Goal: Transaction & Acquisition: Purchase product/service

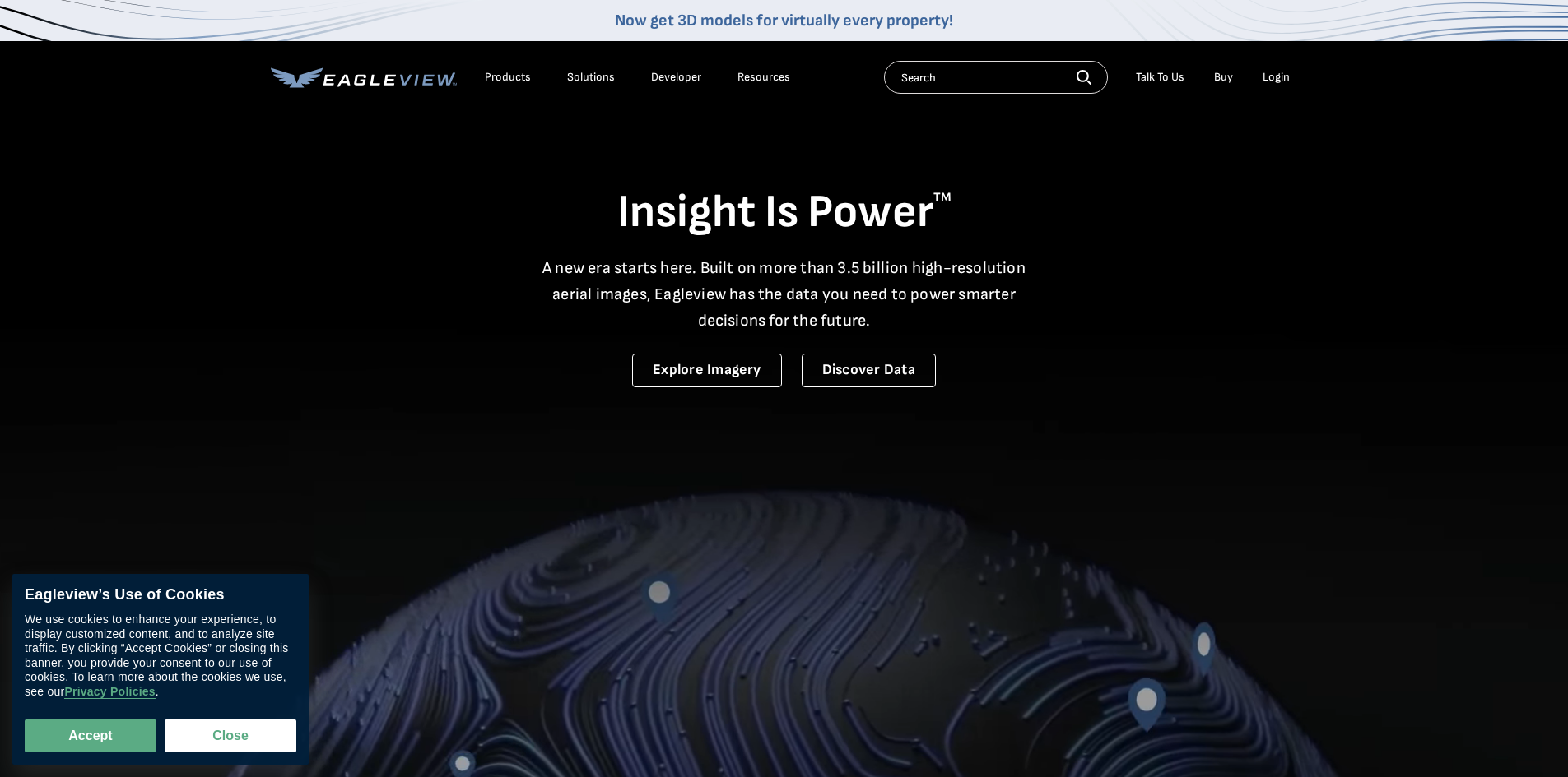
click at [1280, 77] on div "Login" at bounding box center [1275, 77] width 27 height 15
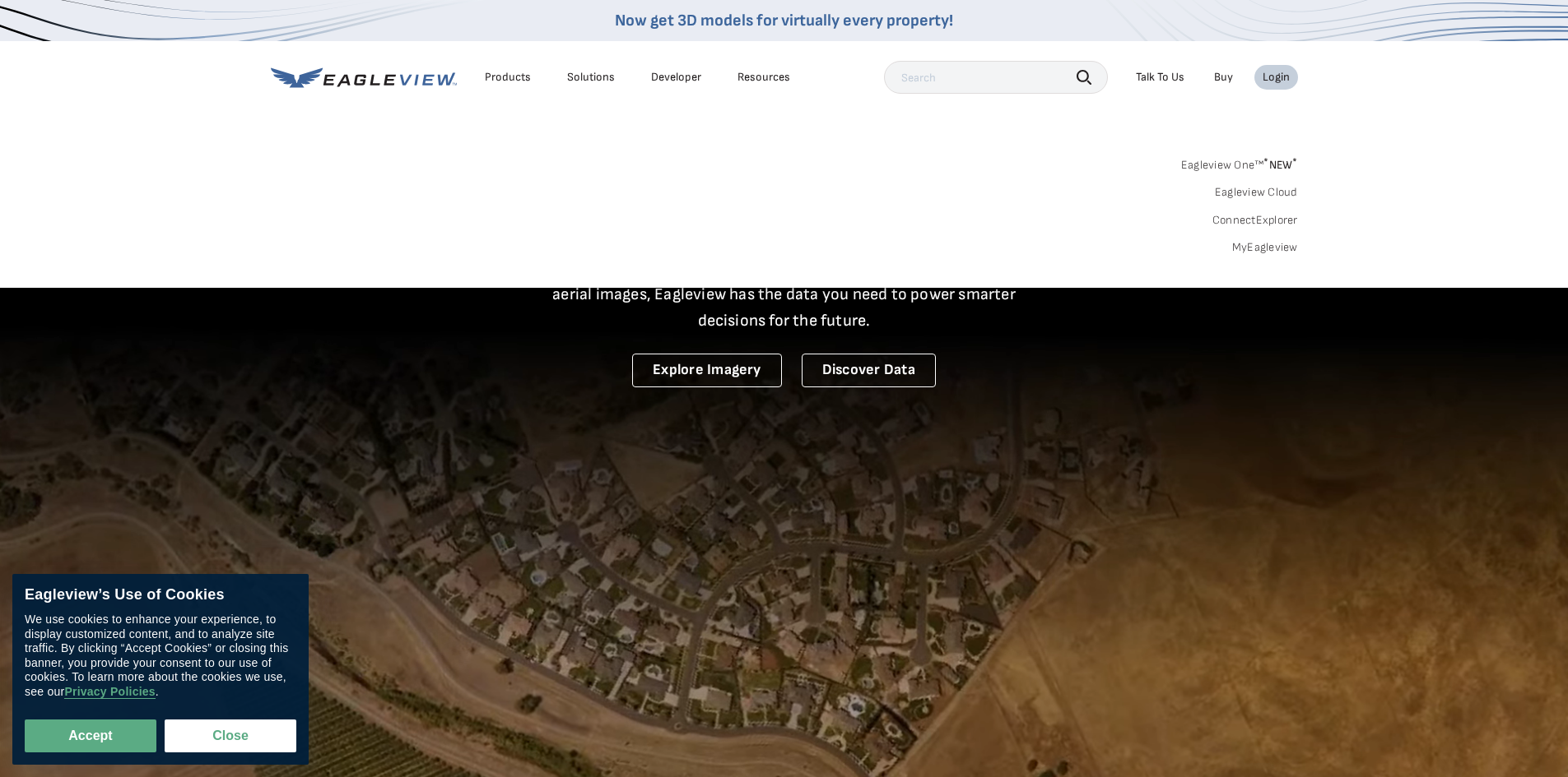
click at [1279, 77] on div "Login" at bounding box center [1275, 77] width 27 height 15
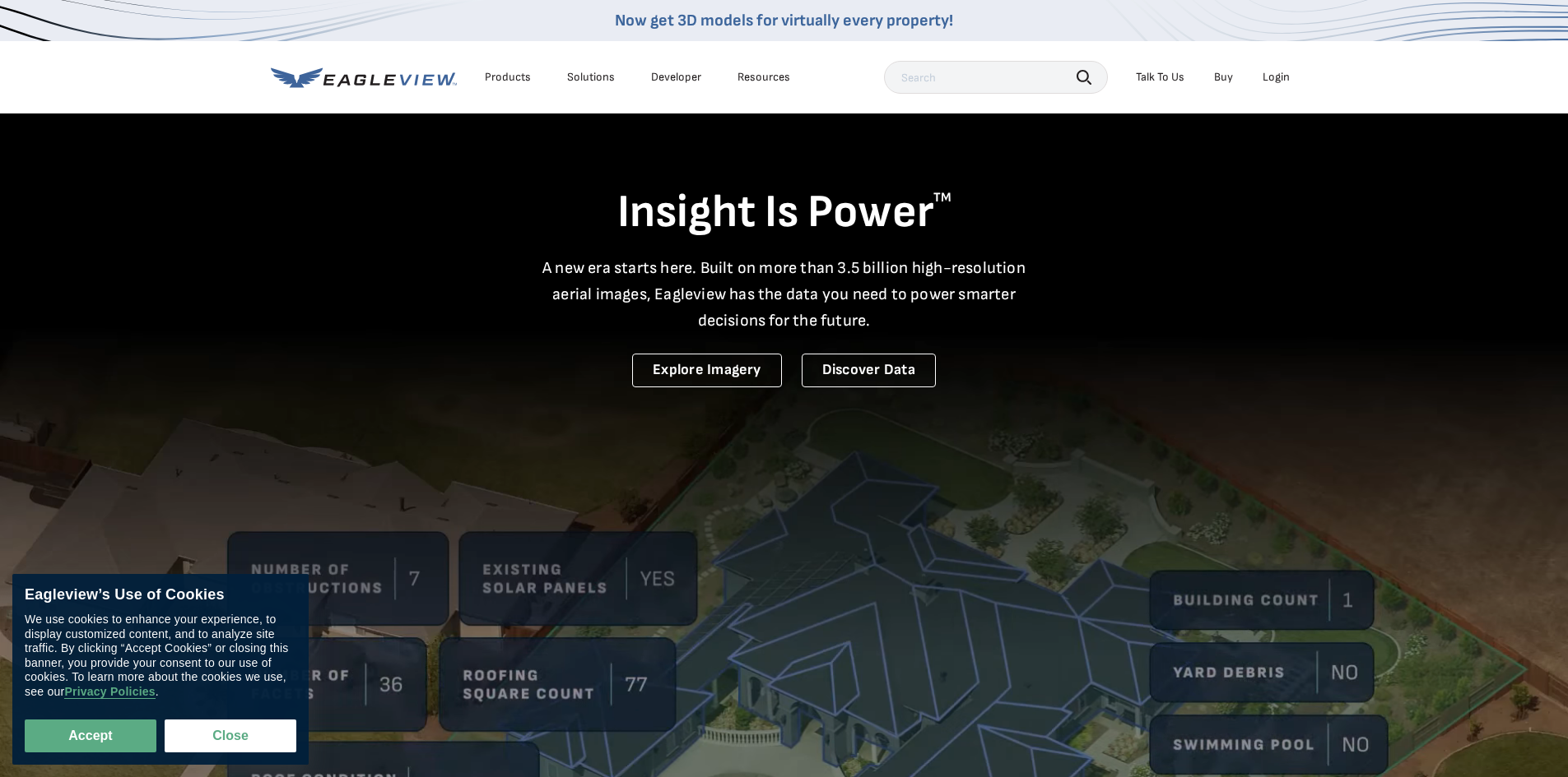
click at [1286, 73] on div "Login" at bounding box center [1275, 77] width 27 height 15
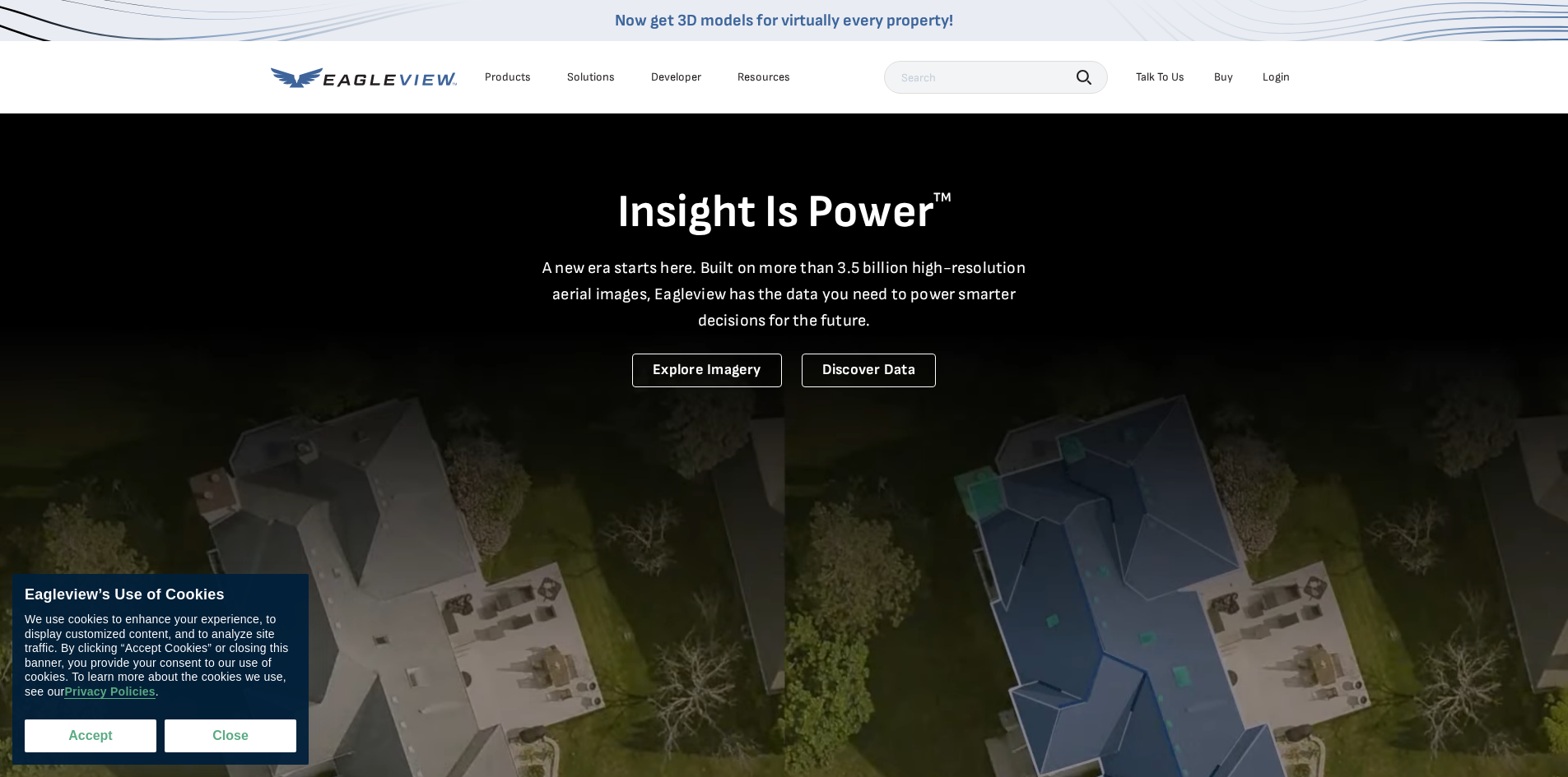
click at [115, 742] on button "Accept" at bounding box center [90, 736] width 132 height 33
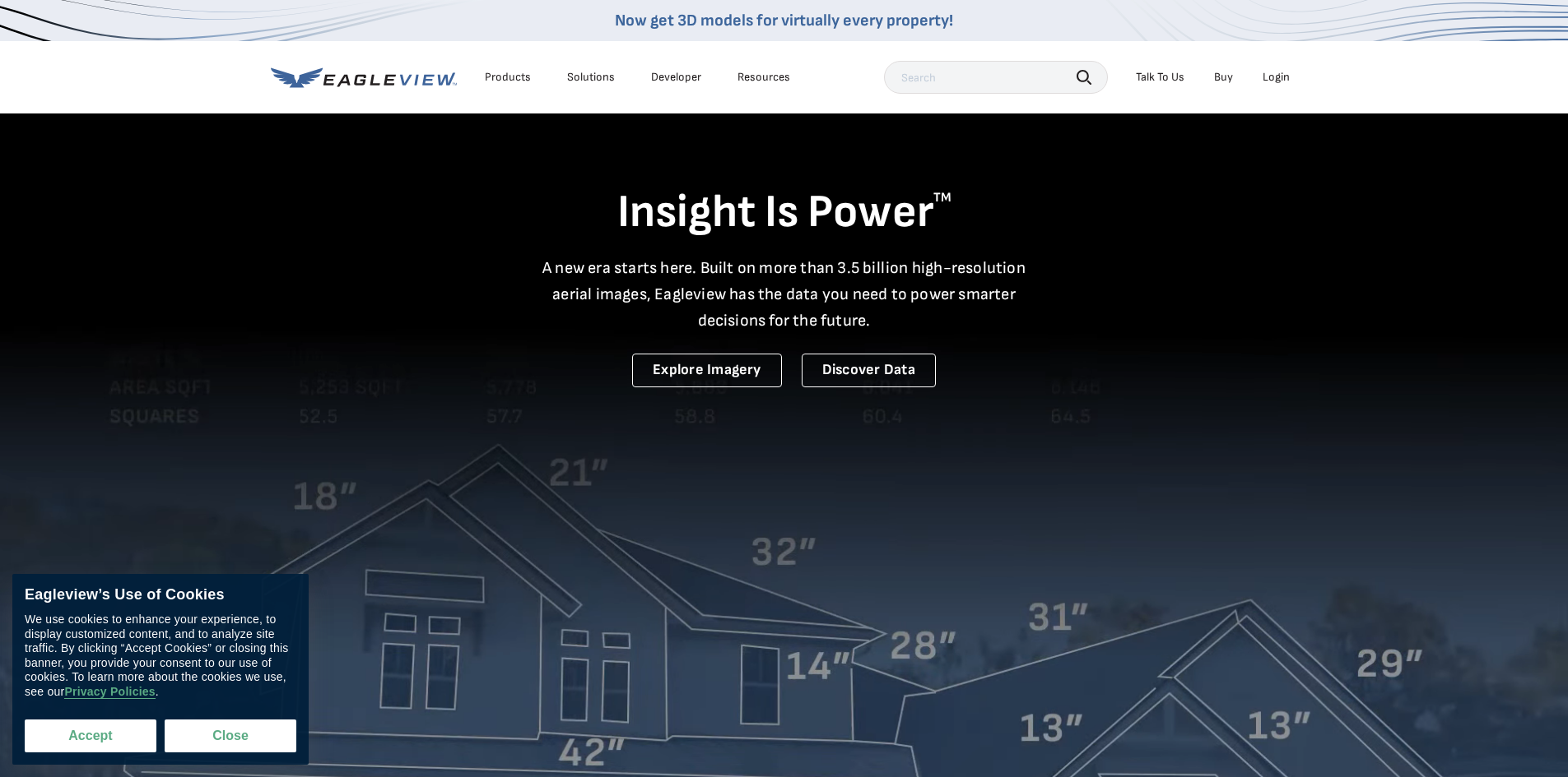
checkbox input "true"
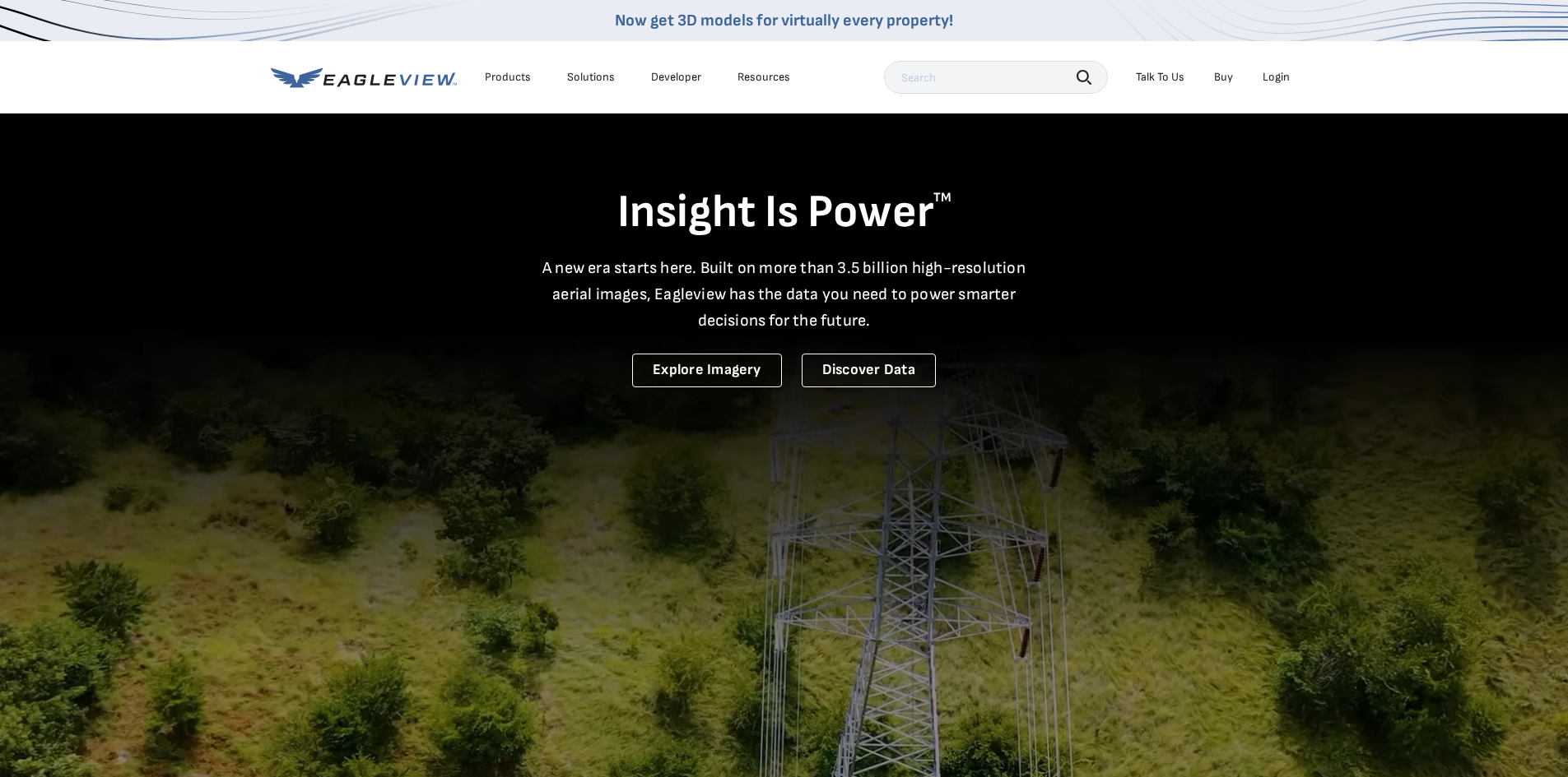
click at [994, 77] on input "text" at bounding box center [996, 78] width 224 height 33
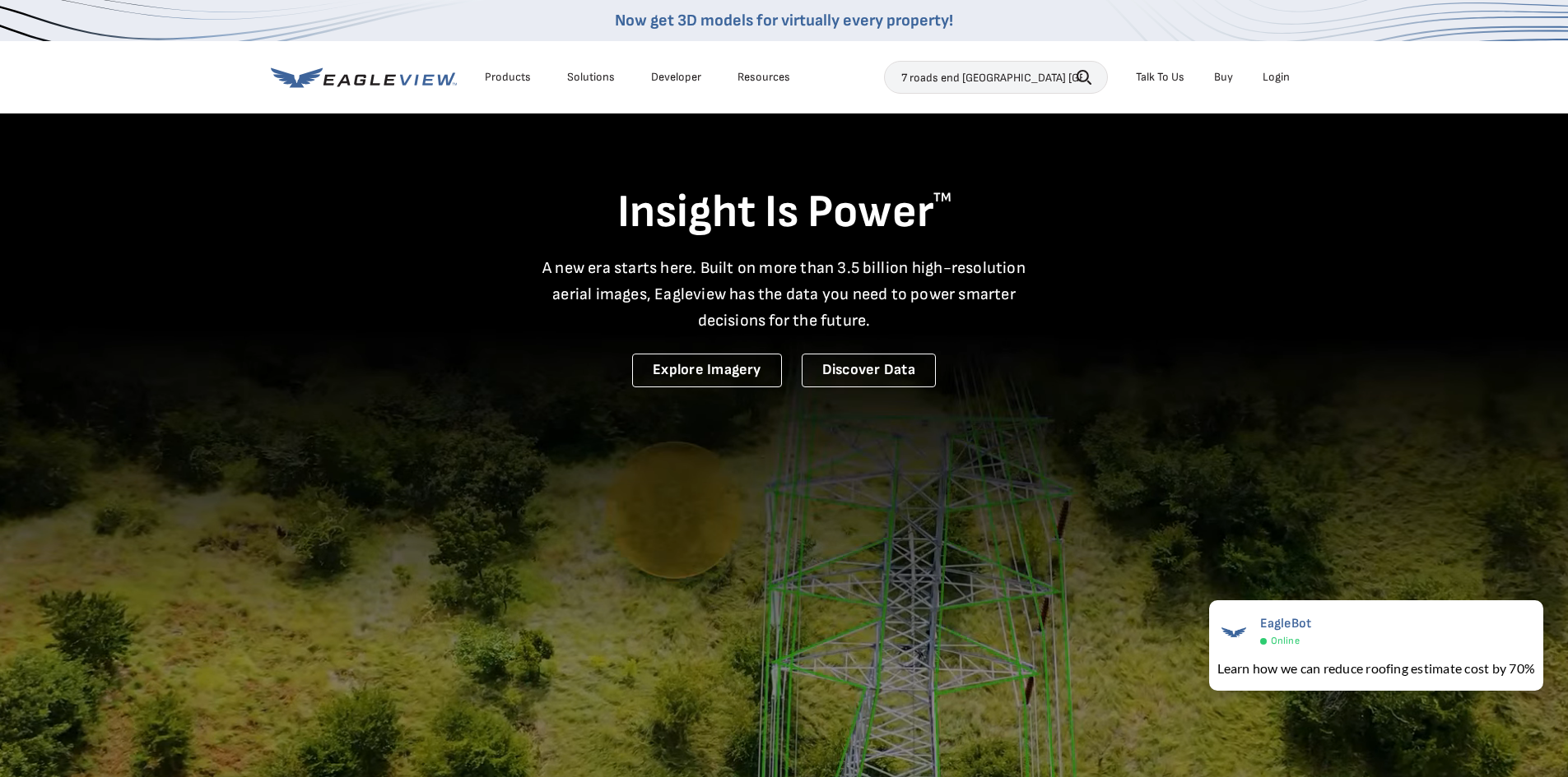
type input "7 roads end [GEOGRAPHIC_DATA] [GEOGRAPHIC_DATA]"
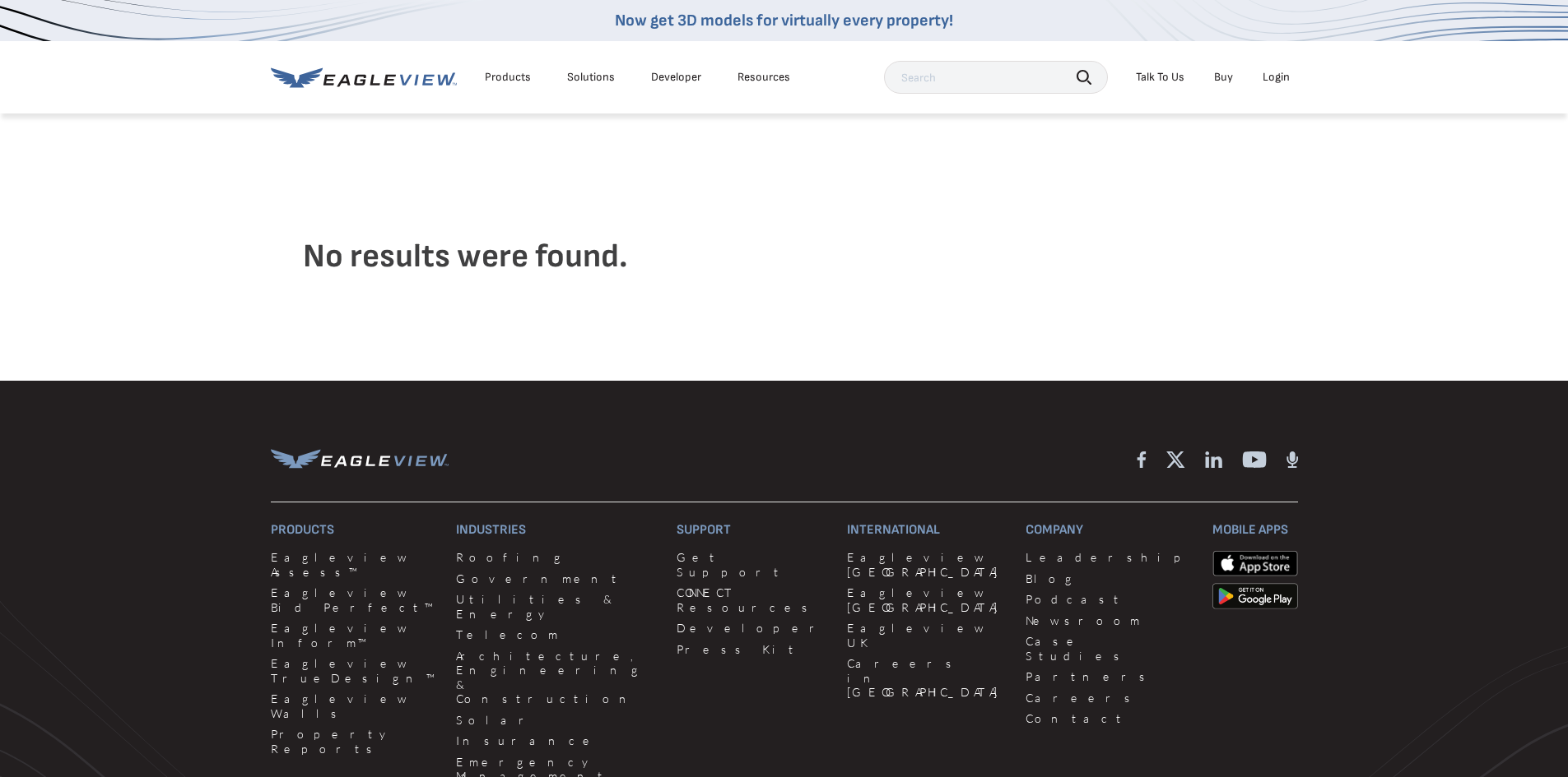
click at [1292, 78] on li "Login" at bounding box center [1276, 77] width 44 height 24
click at [1281, 79] on div "Login" at bounding box center [1275, 77] width 27 height 15
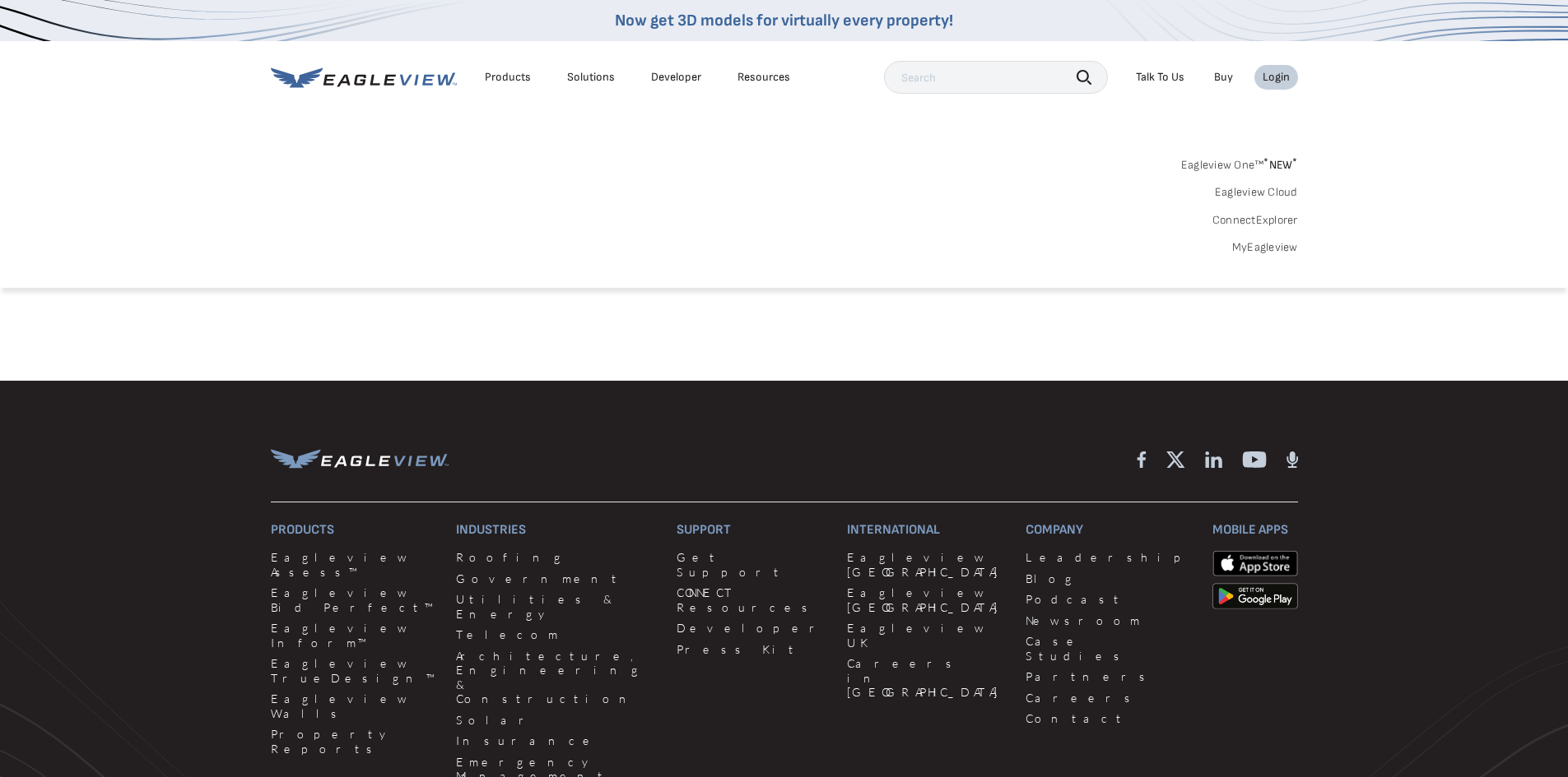
click at [1285, 246] on link "MyEagleview" at bounding box center [1265, 247] width 66 height 15
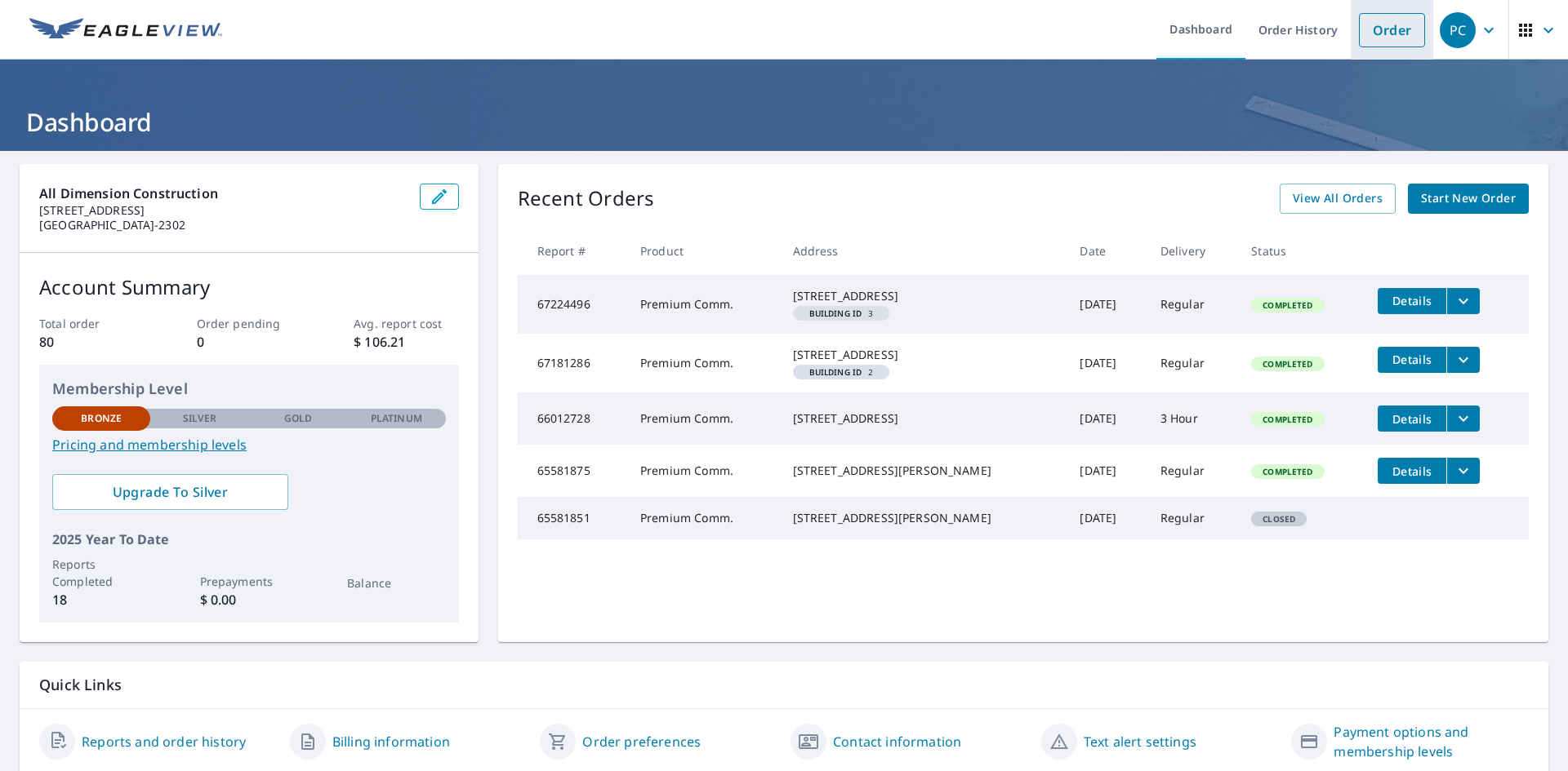
click at [1399, 22] on link "Order" at bounding box center [1392, 30] width 66 height 35
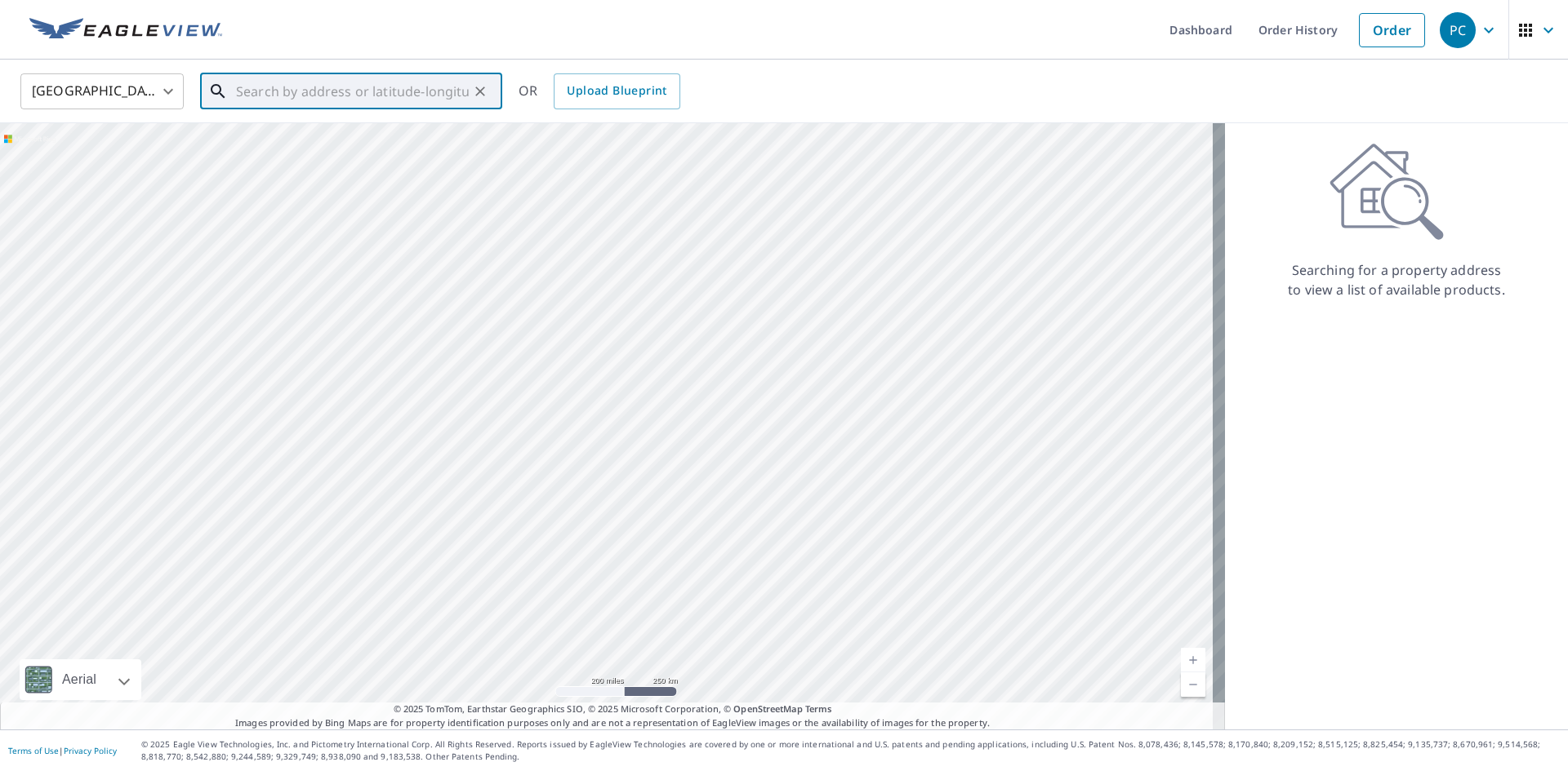
click at [247, 88] on input "text" at bounding box center [352, 91] width 233 height 46
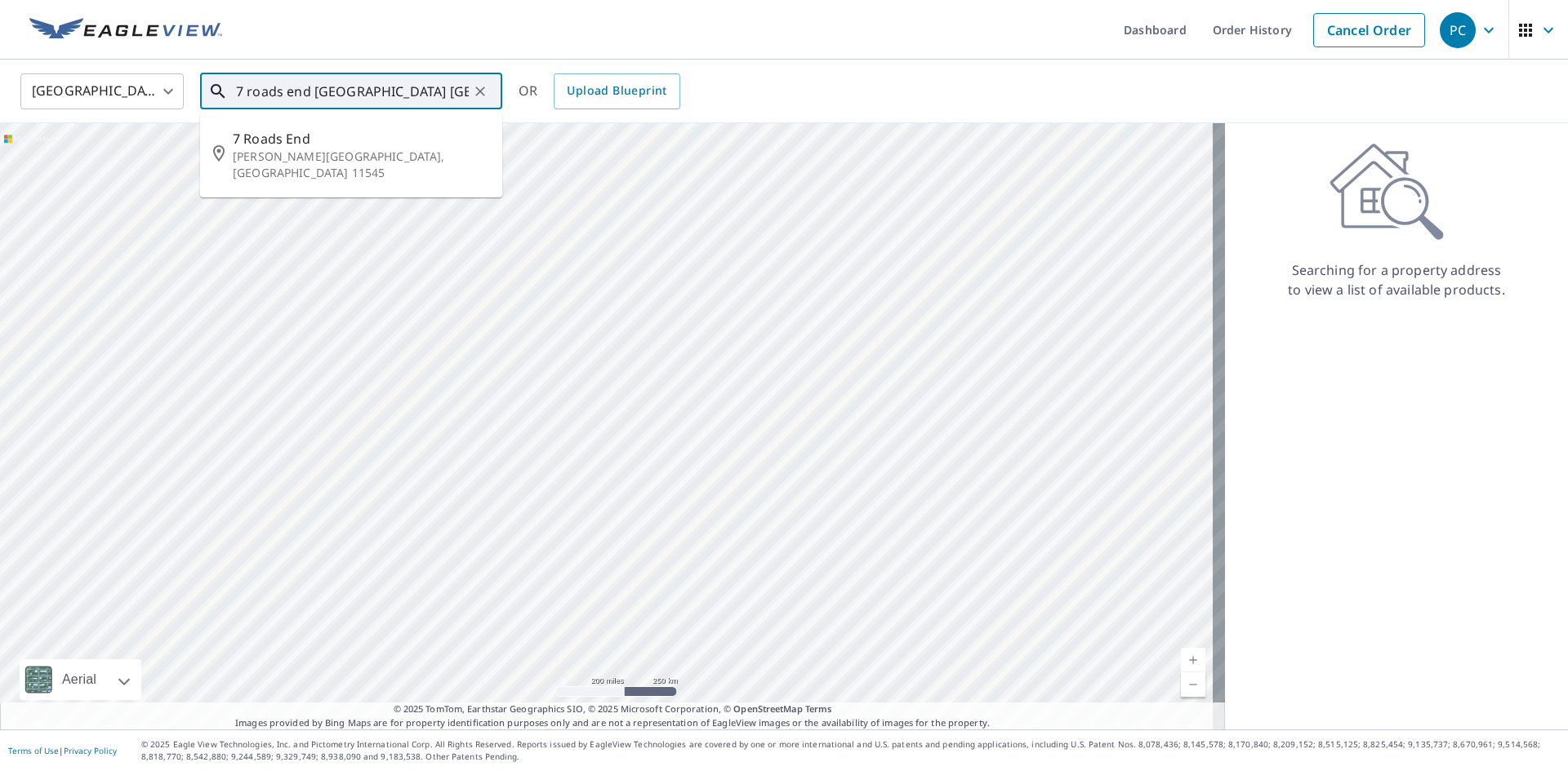
type input "7 roads end [GEOGRAPHIC_DATA] [GEOGRAPHIC_DATA]"
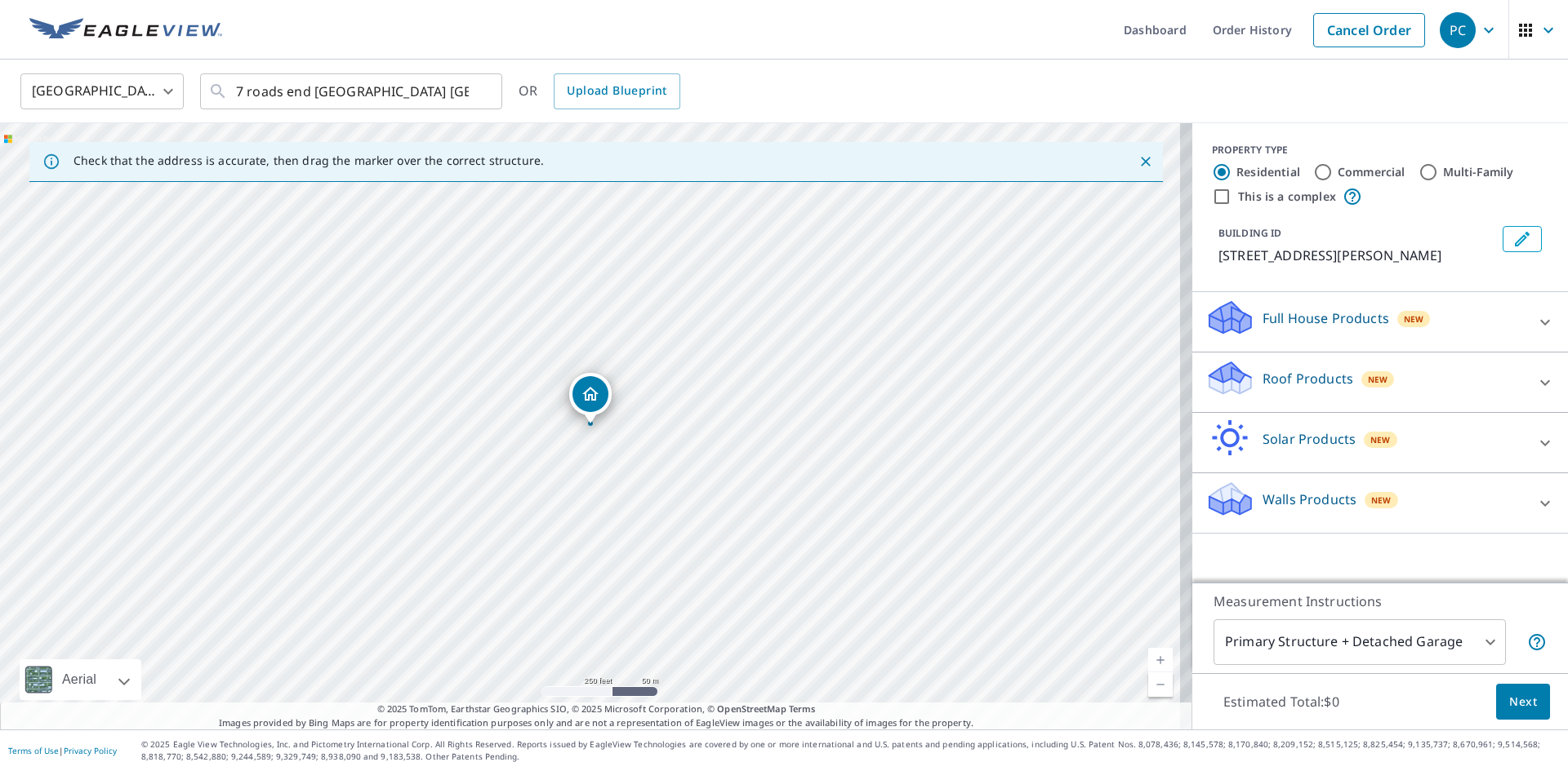
click at [1535, 319] on icon at bounding box center [1545, 322] width 20 height 20
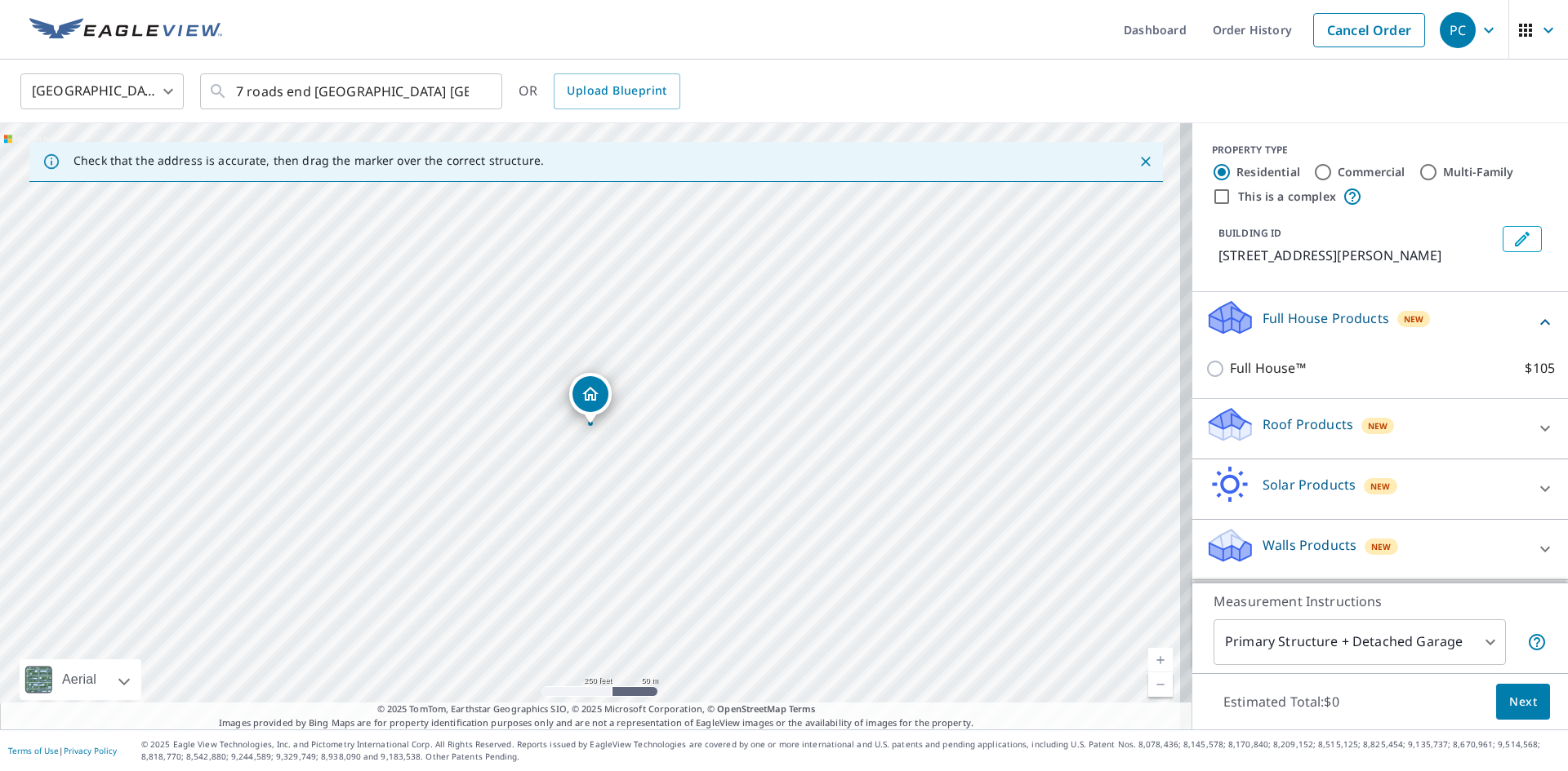
click at [1535, 319] on icon at bounding box center [1545, 322] width 20 height 20
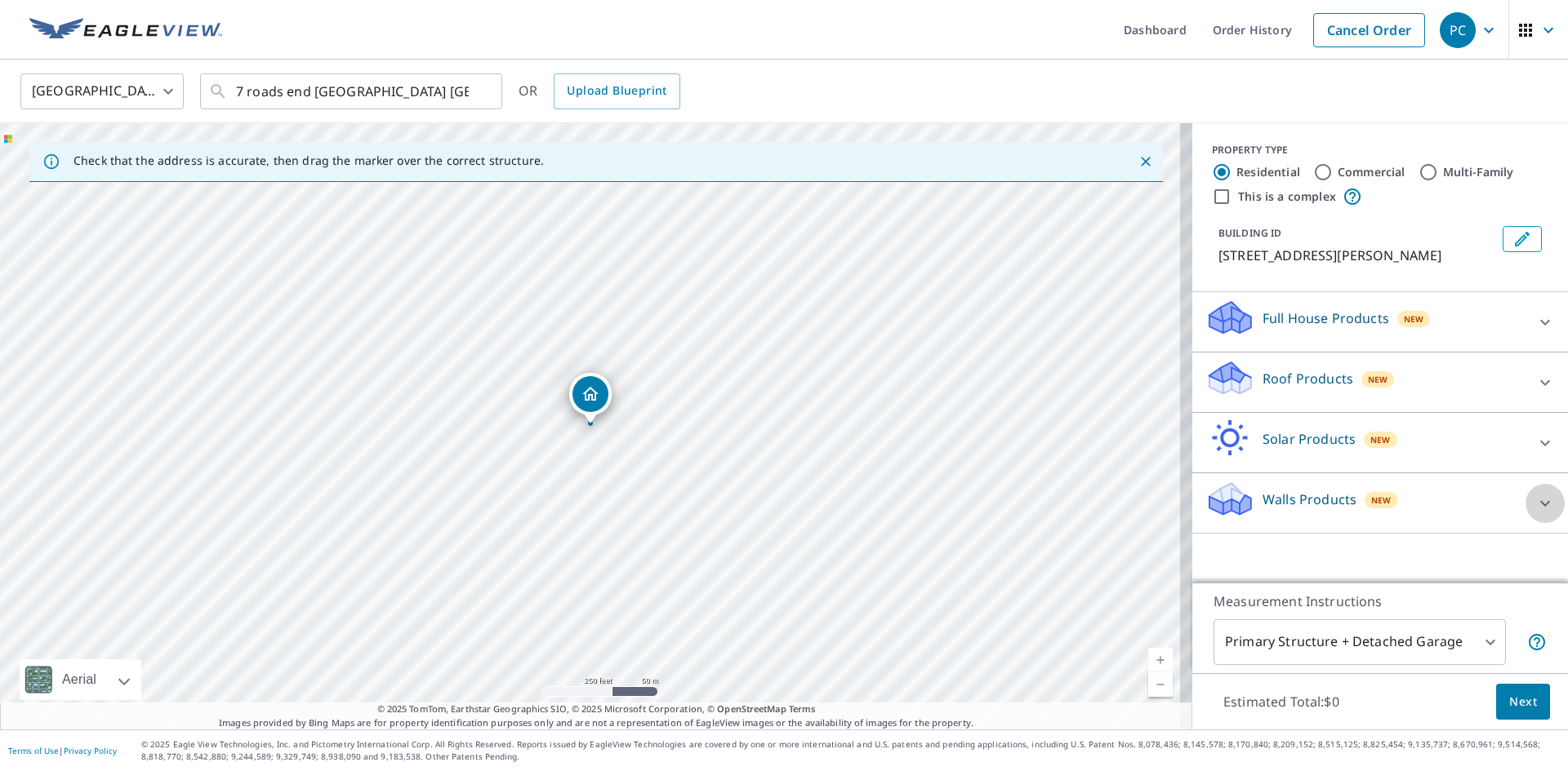
click at [1540, 504] on icon at bounding box center [1545, 503] width 10 height 6
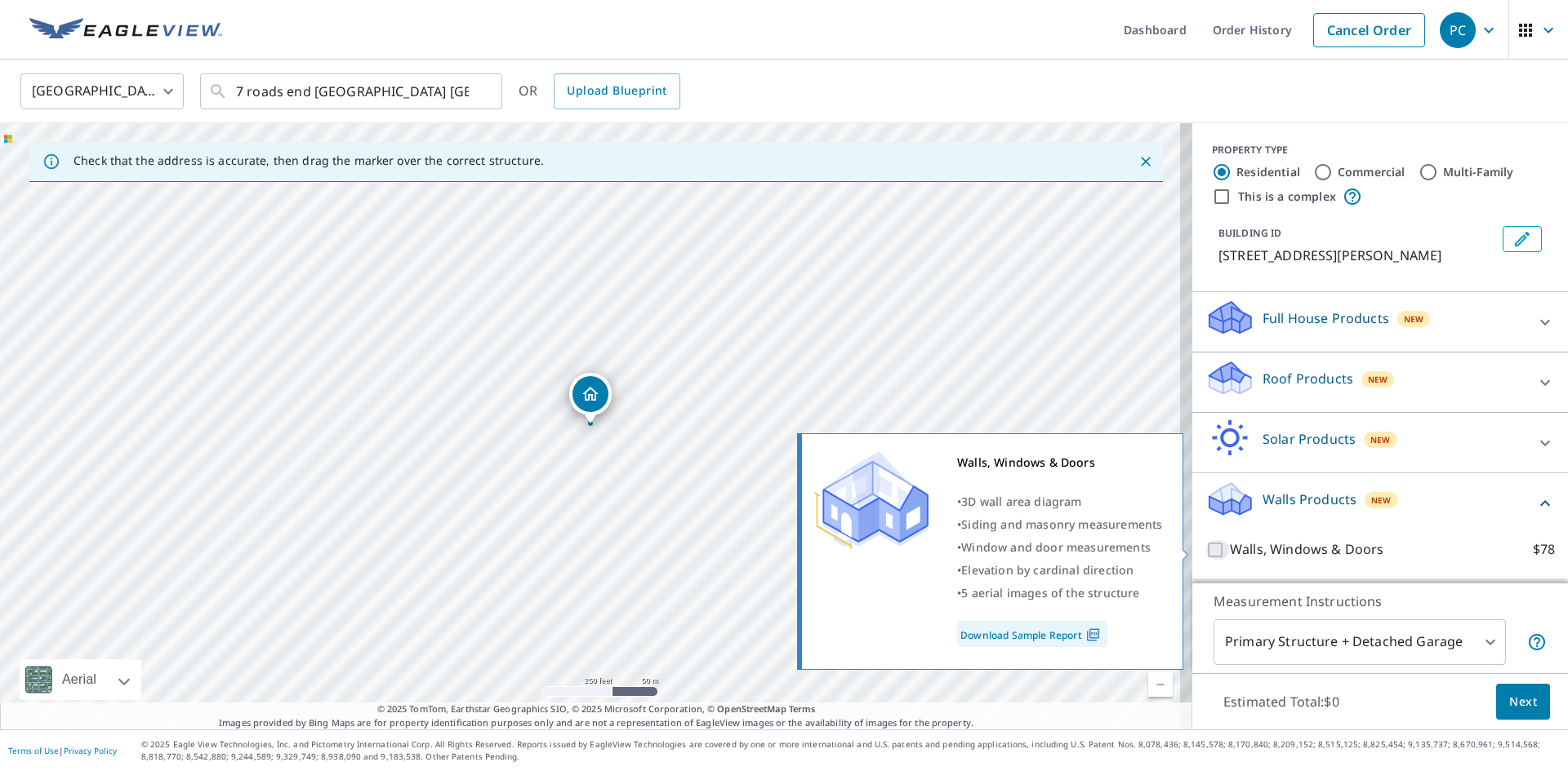
click at [1205, 552] on input "Walls, Windows & Doors $78" at bounding box center [1217, 550] width 24 height 20
checkbox input "true"
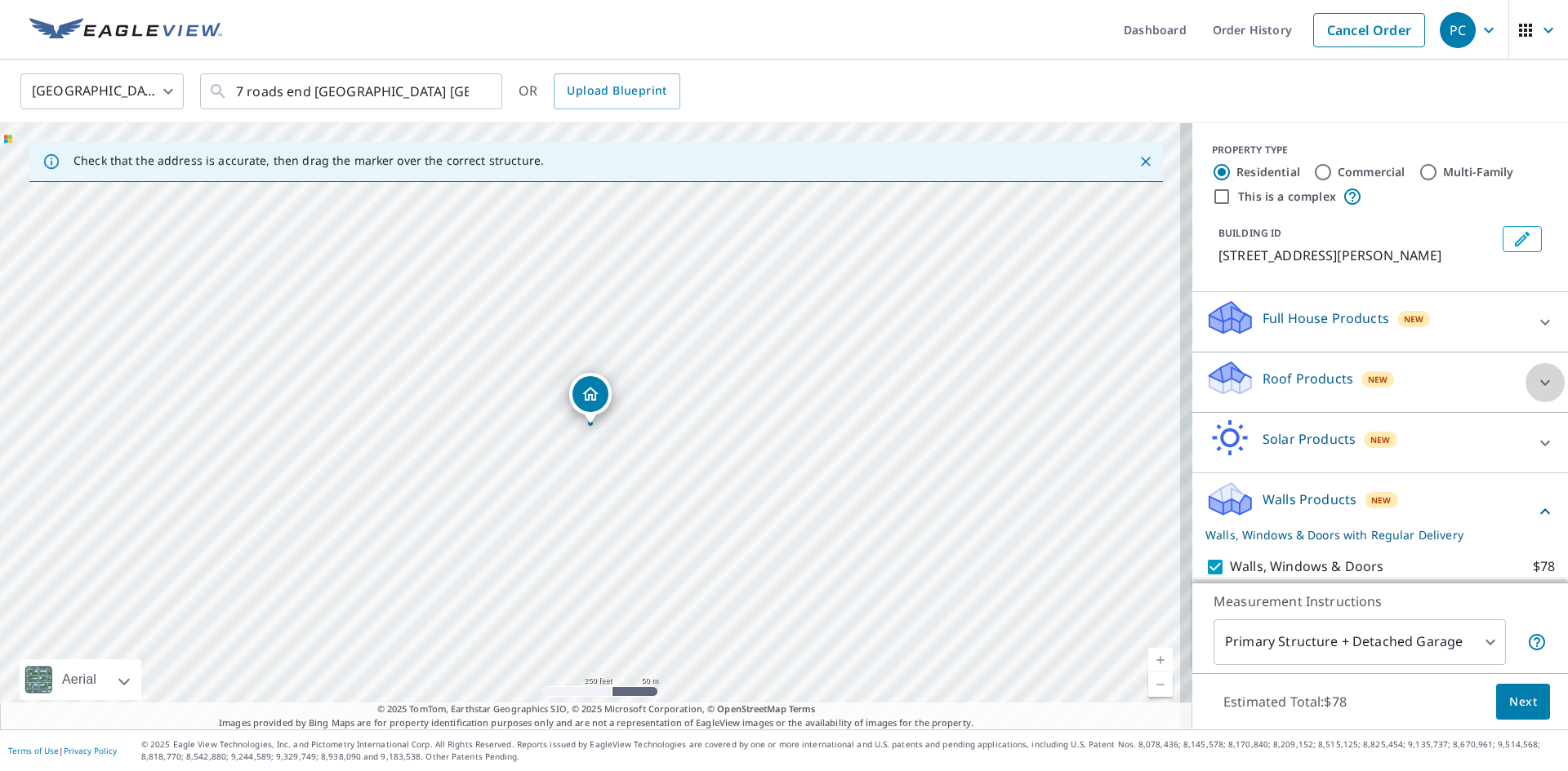
click at [1535, 382] on icon at bounding box center [1545, 382] width 20 height 20
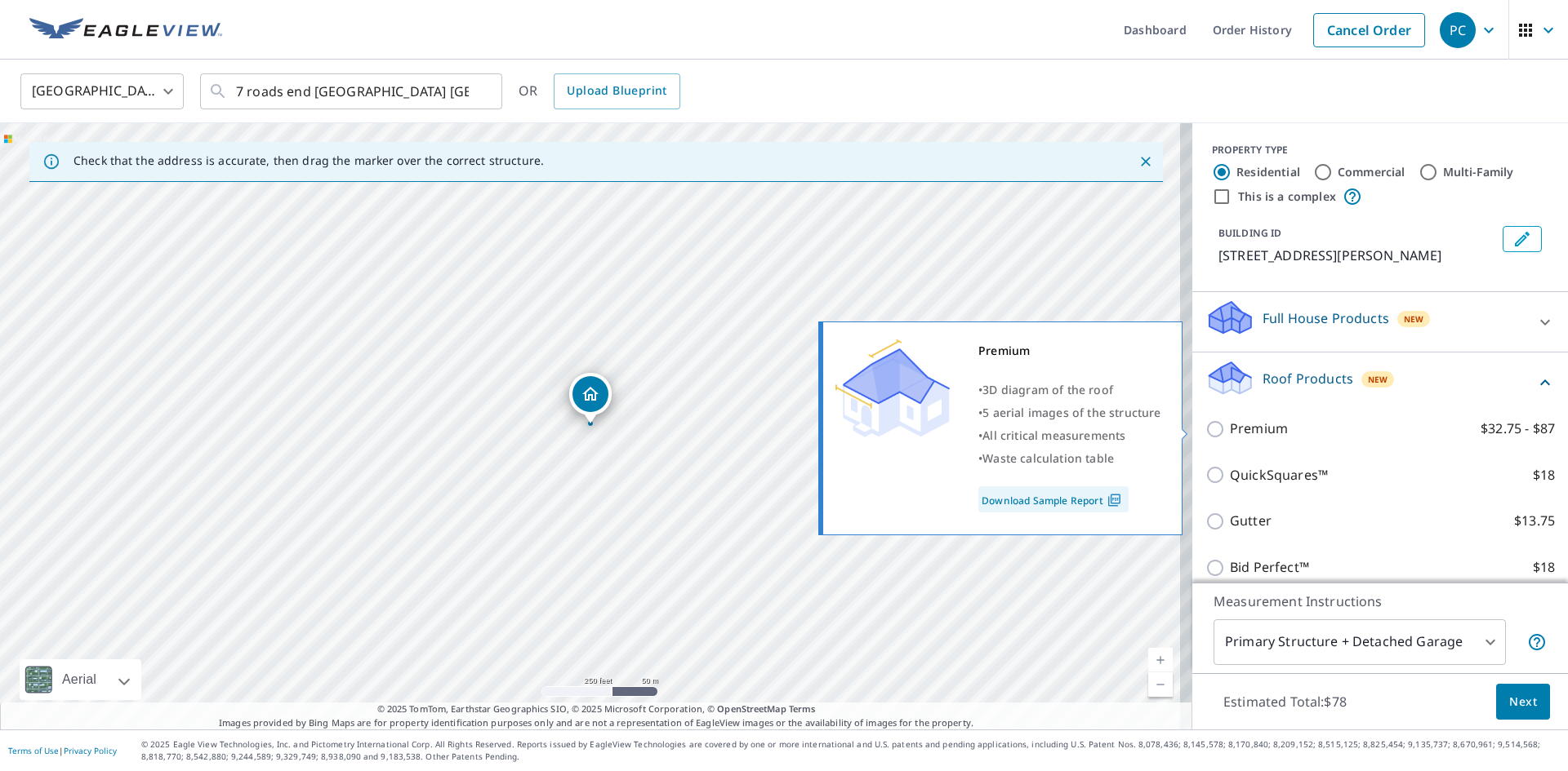
click at [1205, 432] on input "Premium $32.75 - $87" at bounding box center [1217, 429] width 24 height 20
checkbox input "true"
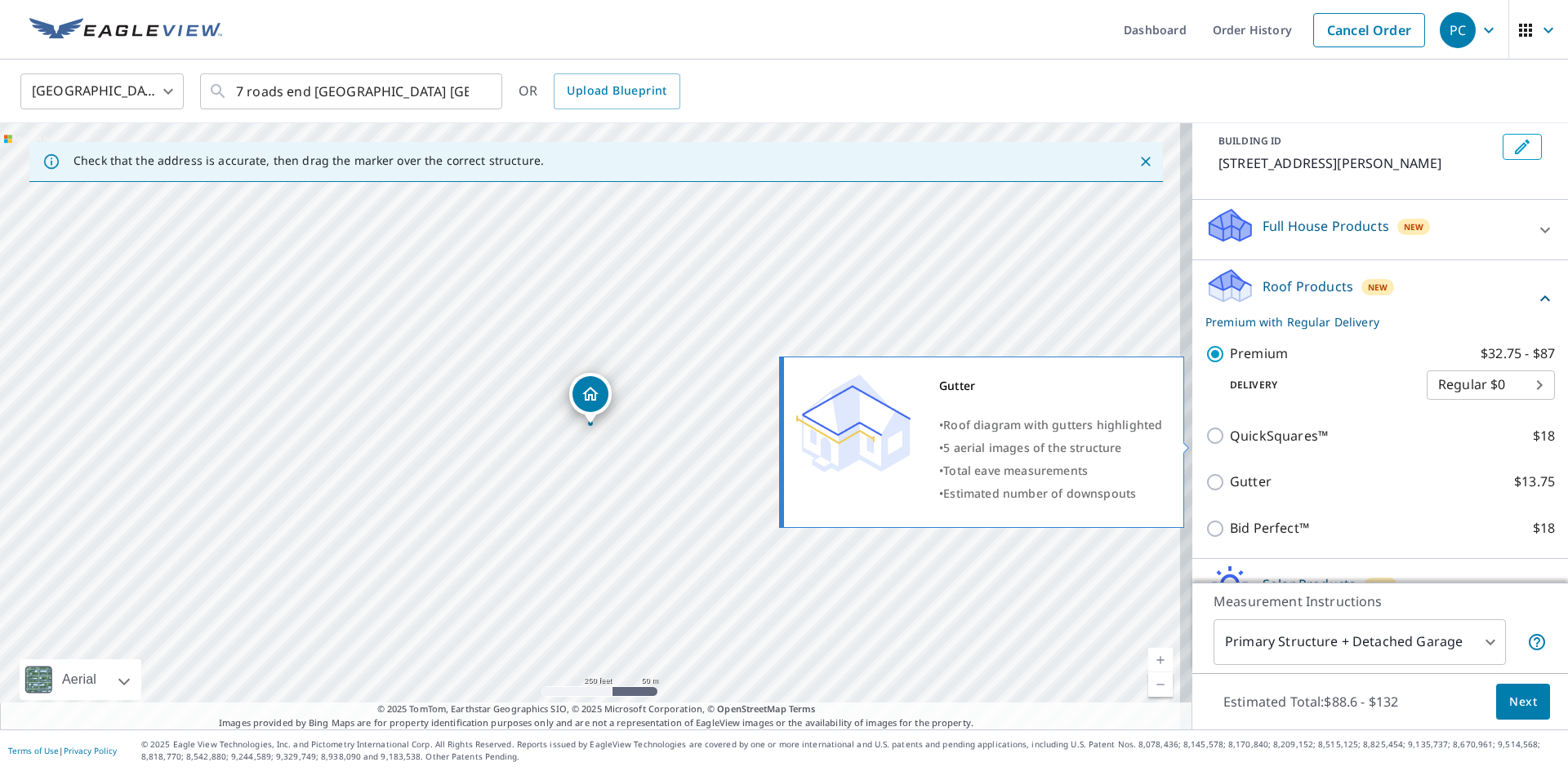
scroll to position [335, 0]
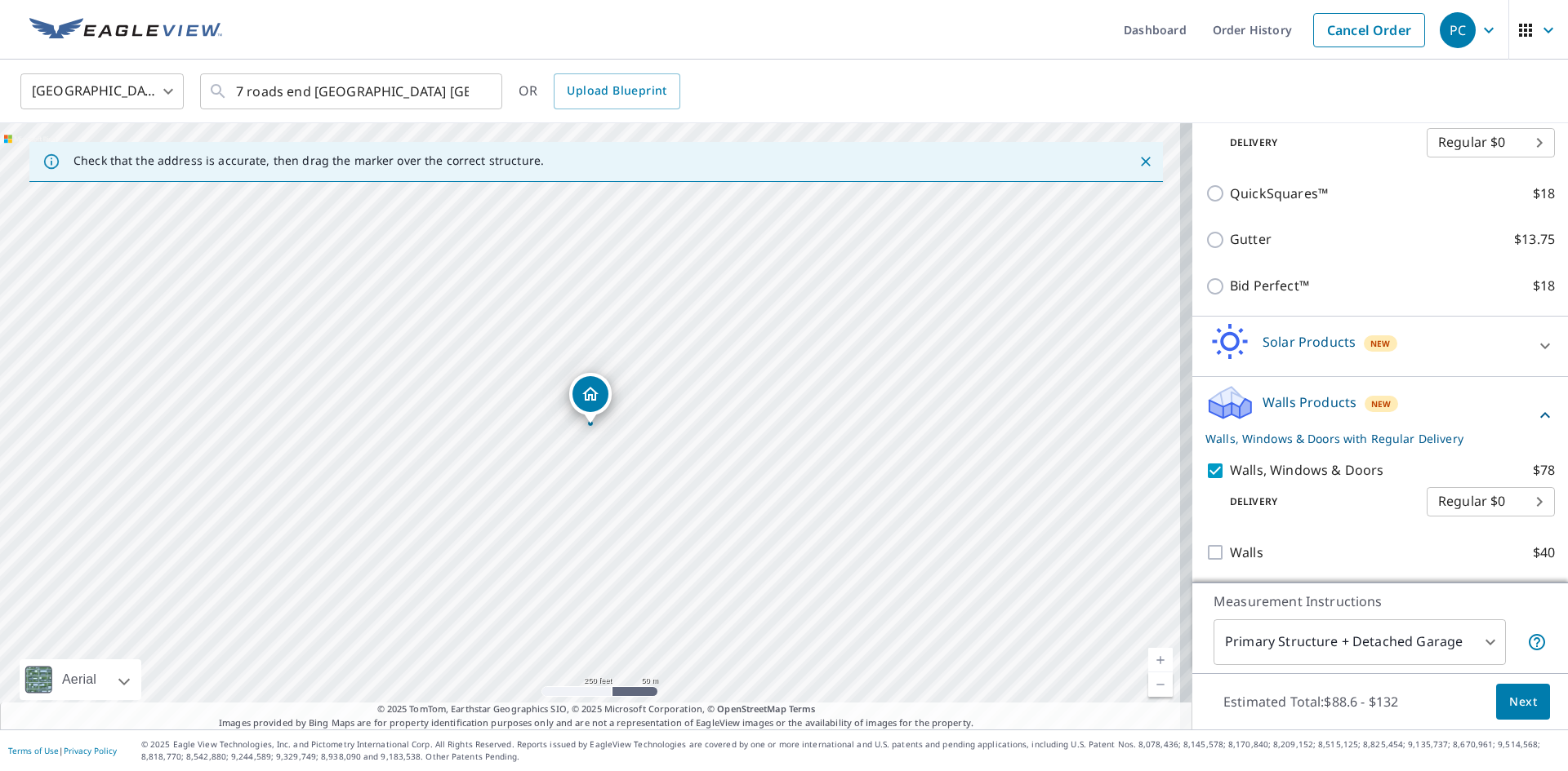
click at [1523, 706] on span "Next" at bounding box center [1523, 702] width 28 height 21
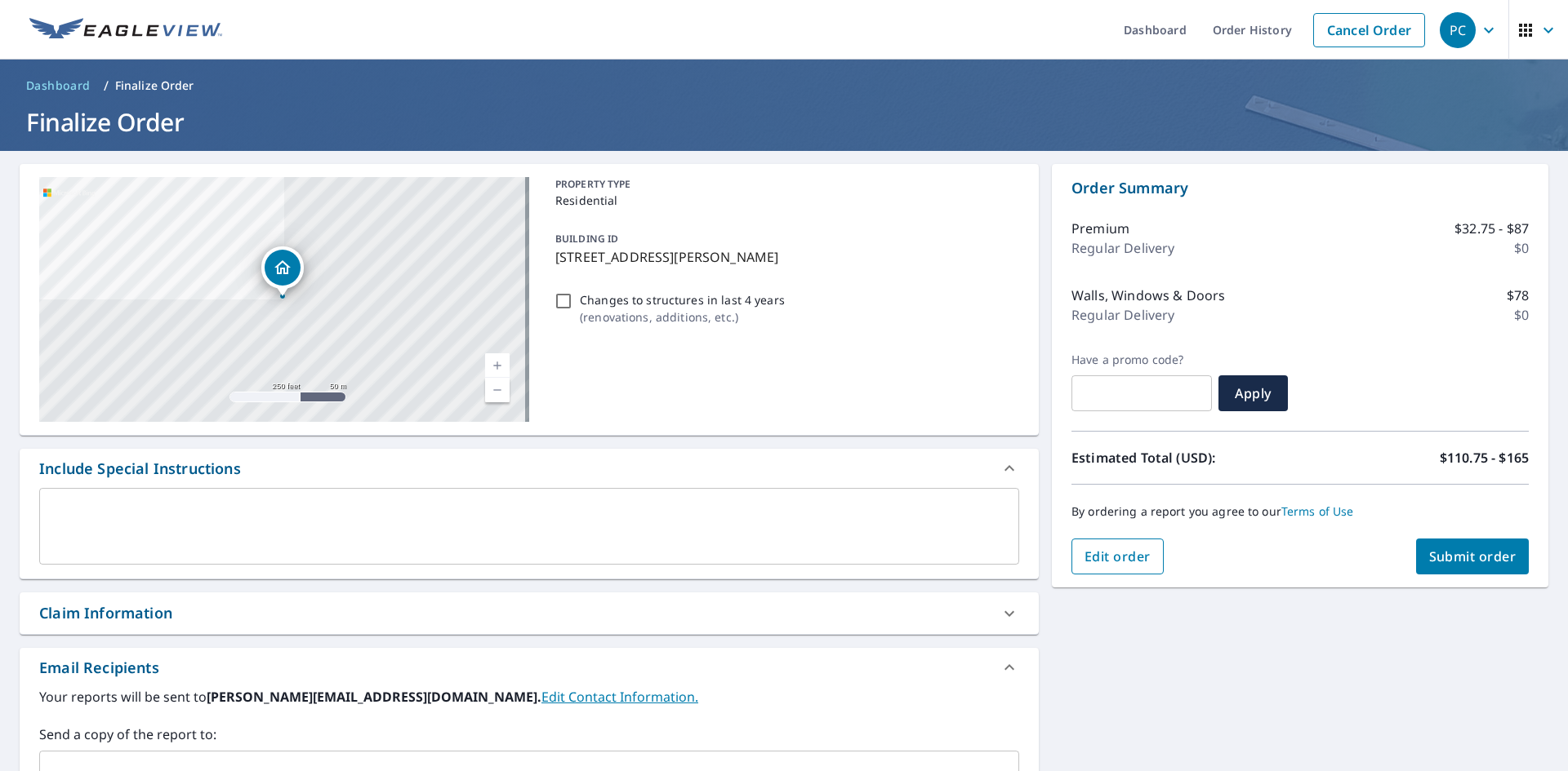
click at [1138, 560] on span "Edit order" at bounding box center [1118, 556] width 66 height 18
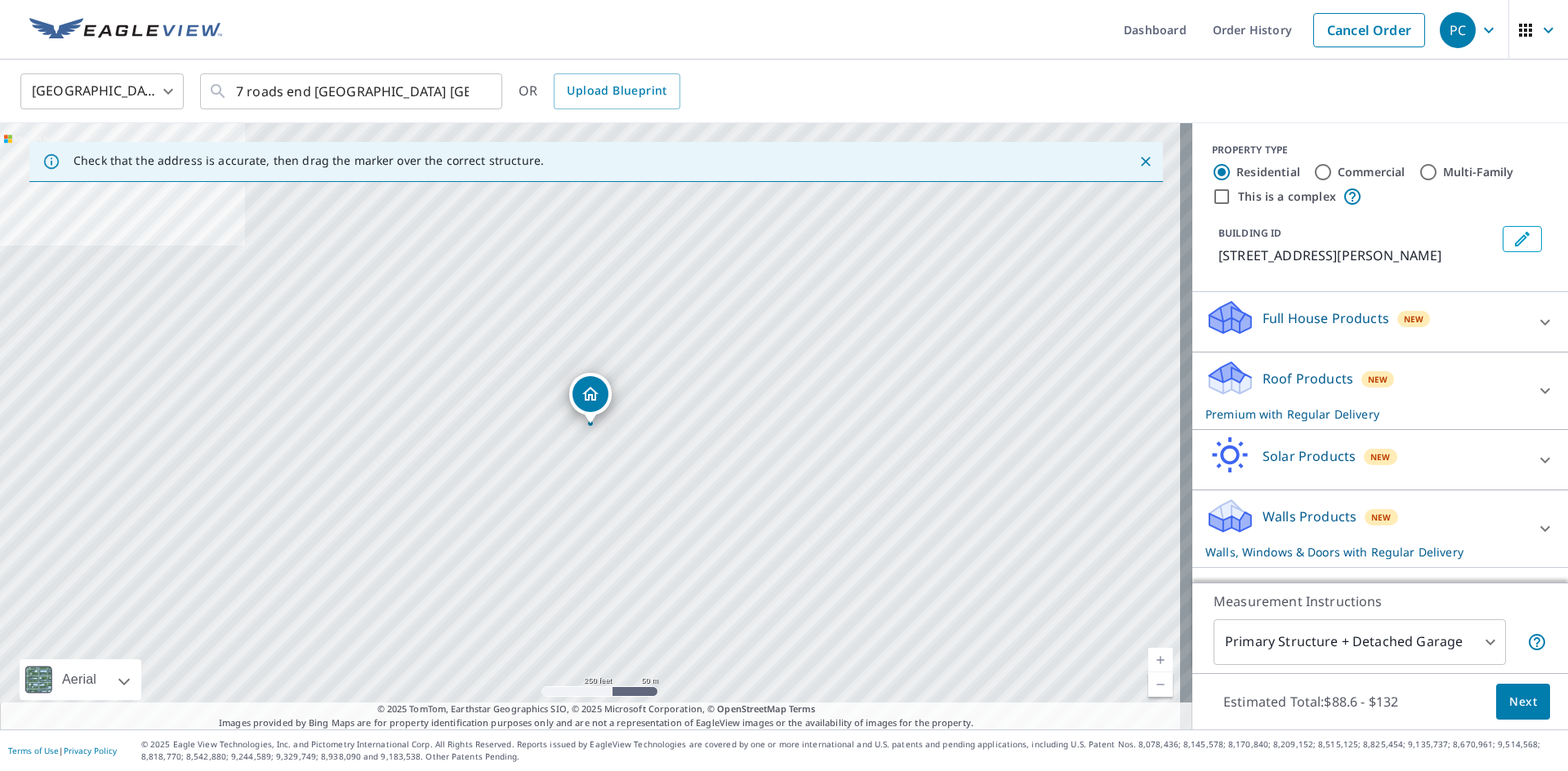
click at [1509, 701] on span "Next" at bounding box center [1523, 702] width 28 height 21
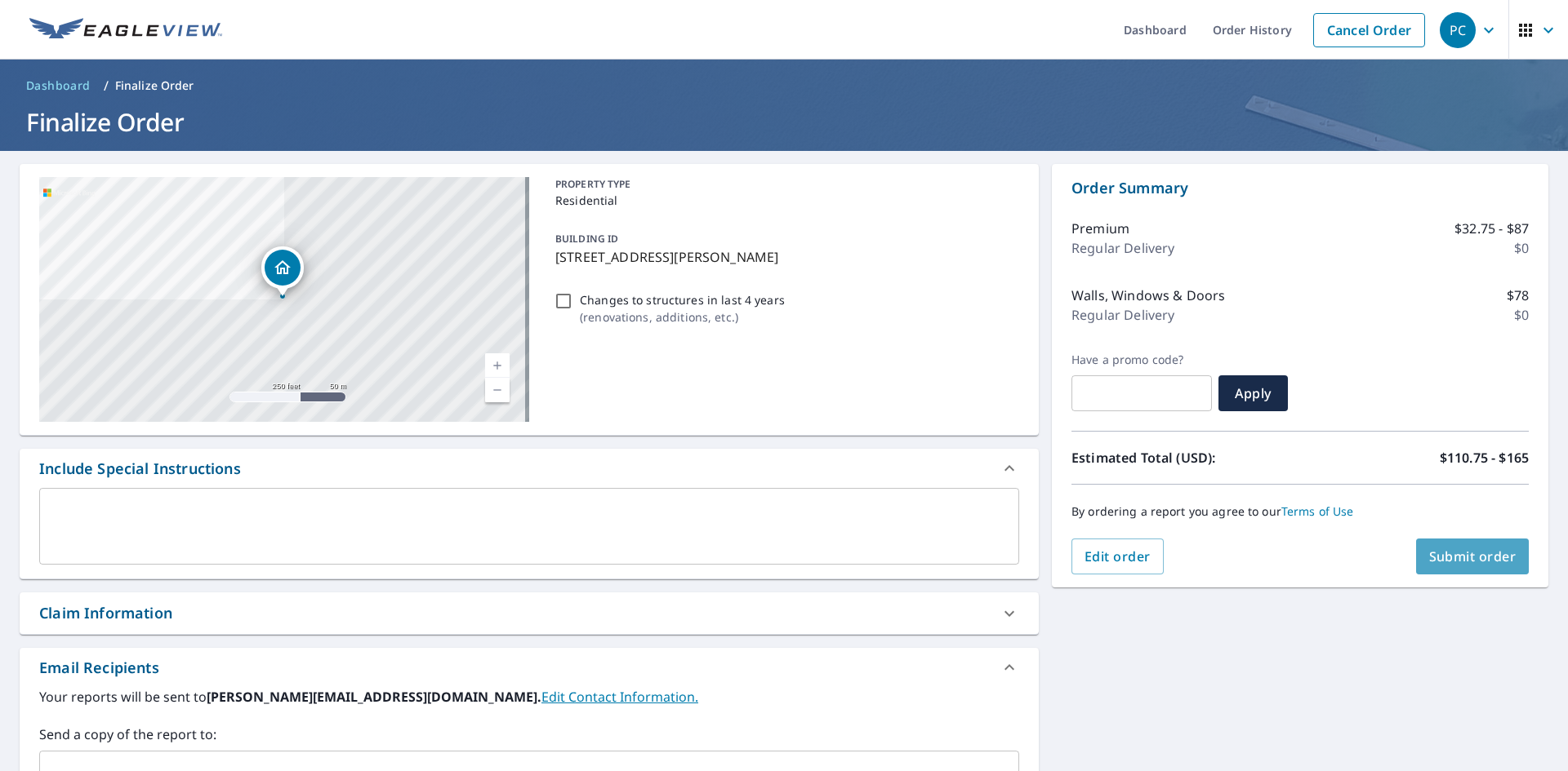
click at [1496, 563] on span "Submit order" at bounding box center [1473, 556] width 88 height 18
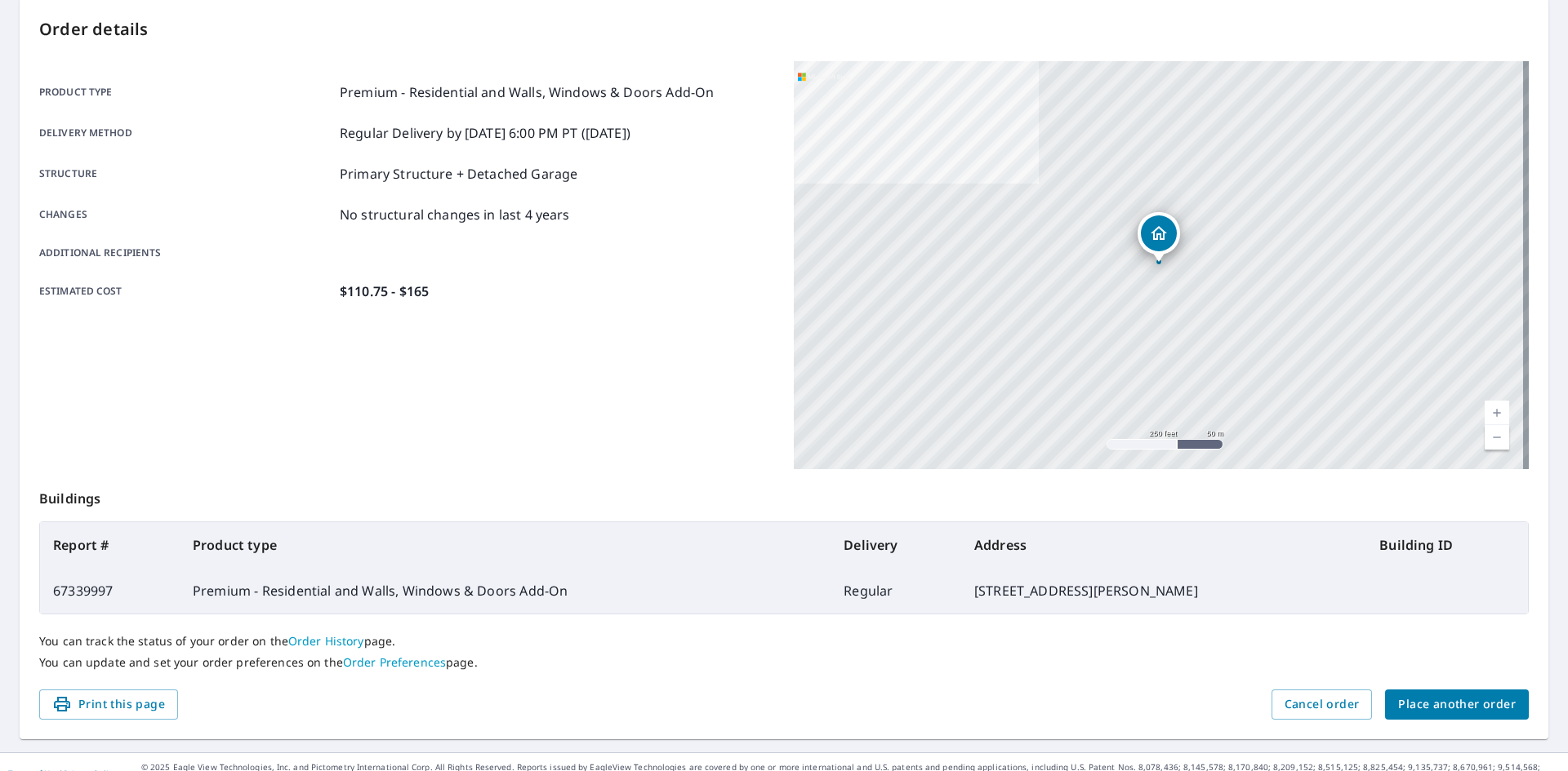
scroll to position [189, 0]
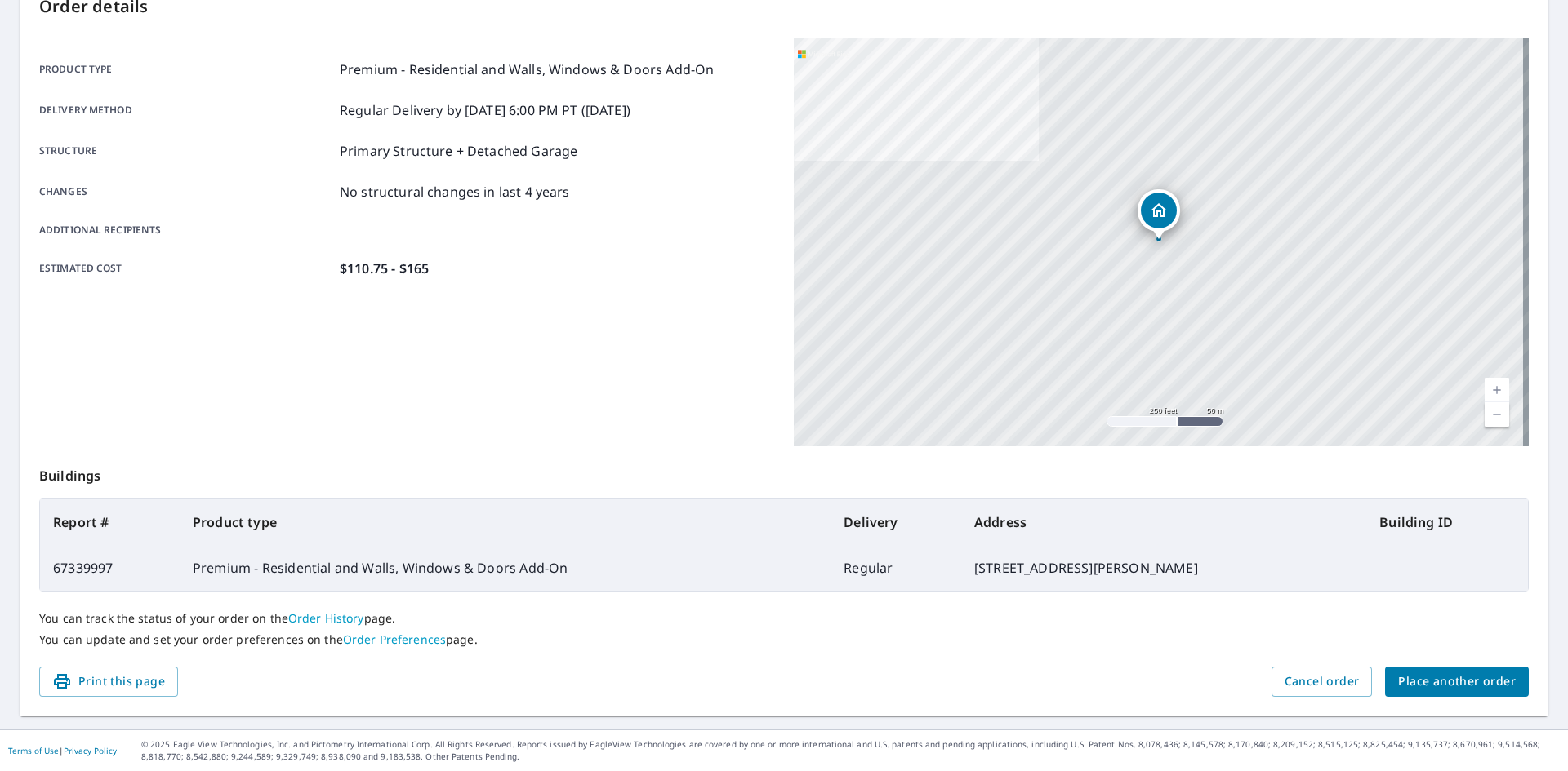
click at [1151, 210] on icon "Dropped pin, building 1, Residential property, 7 Roads End Glen Head, NY 11545" at bounding box center [1158, 210] width 16 height 14
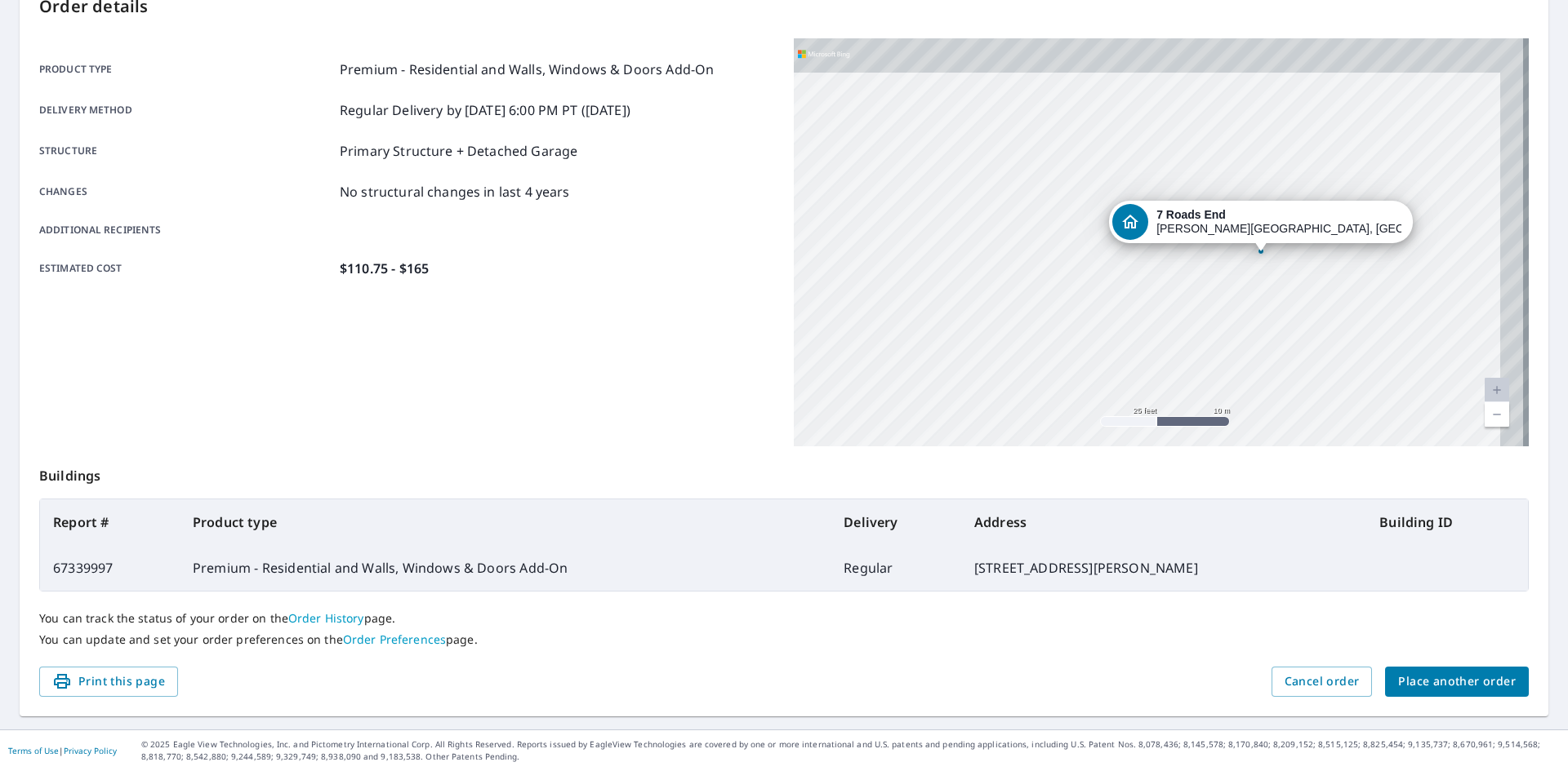
drag, startPoint x: 1276, startPoint y: 101, endPoint x: 1166, endPoint y: 355, distance: 276.8
click at [1166, 355] on div "[STREET_ADDRESS][PERSON_NAME]" at bounding box center [1161, 242] width 735 height 408
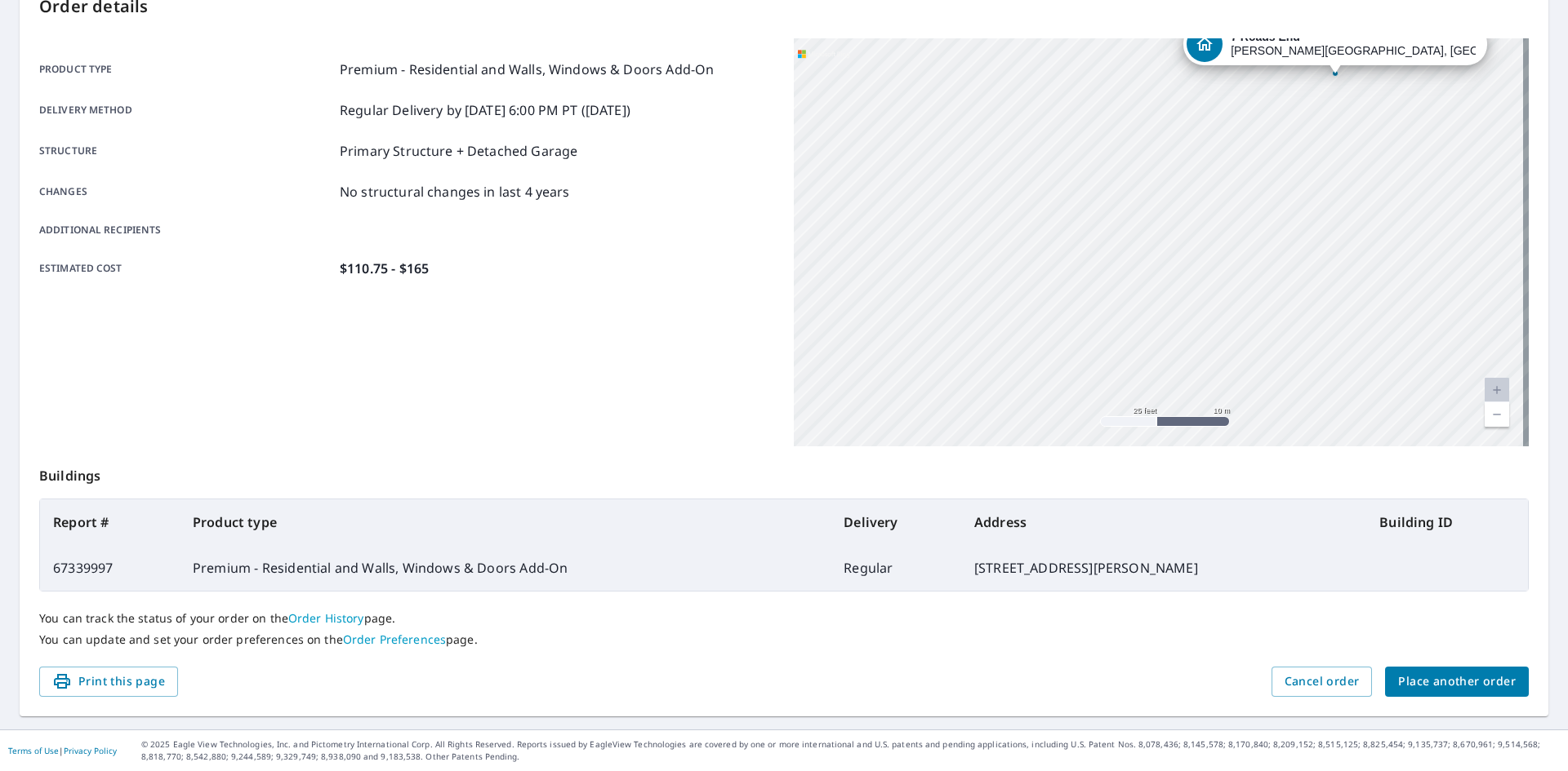
drag, startPoint x: 1176, startPoint y: 306, endPoint x: 1239, endPoint y: 140, distance: 177.6
click at [1243, 140] on div "[STREET_ADDRESS][PERSON_NAME]" at bounding box center [1161, 242] width 735 height 408
drag, startPoint x: 1160, startPoint y: 278, endPoint x: 1214, endPoint y: 154, distance: 135.2
click at [1214, 154] on div "[STREET_ADDRESS][PERSON_NAME]" at bounding box center [1161, 242] width 735 height 408
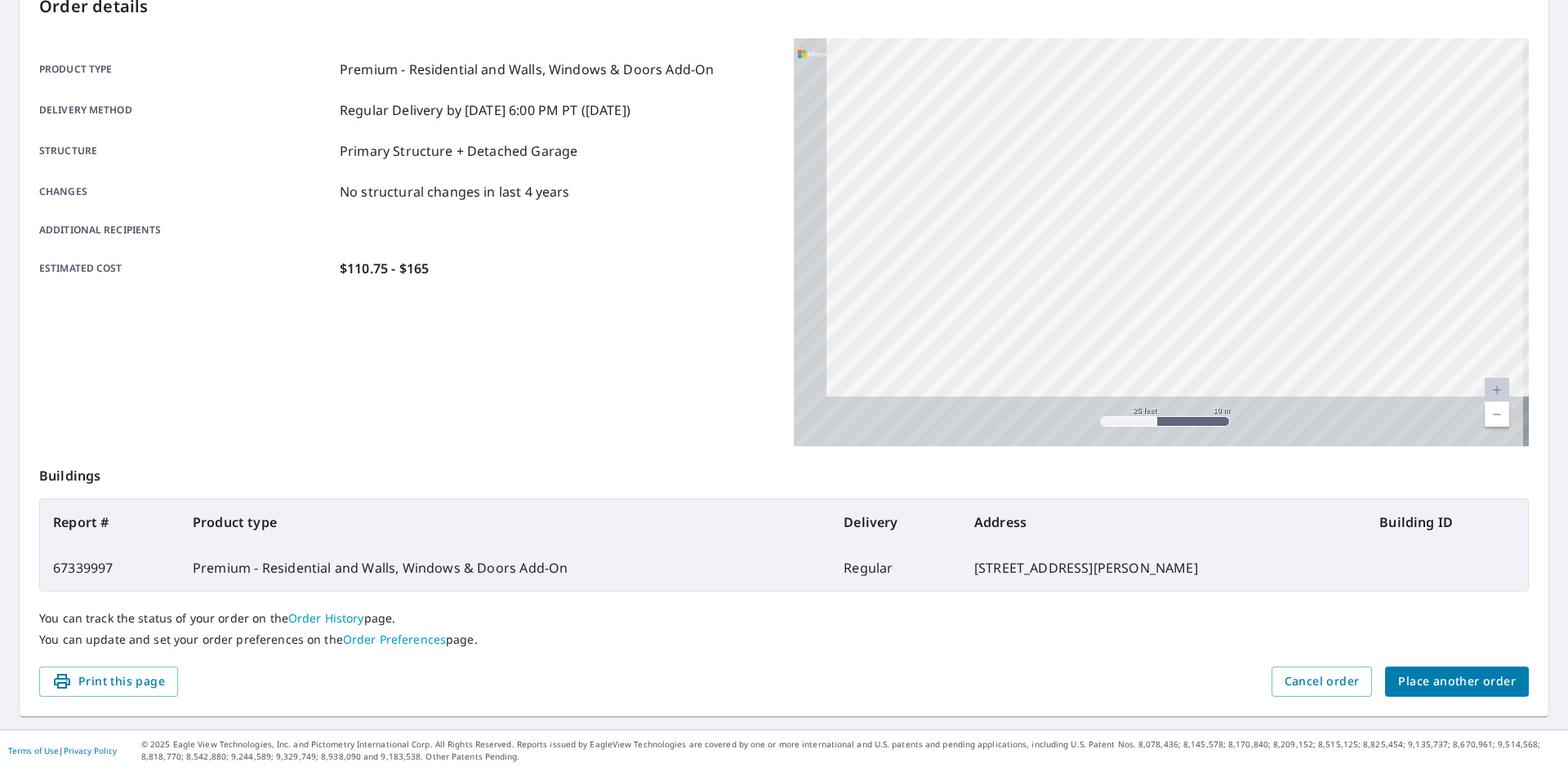
drag, startPoint x: 1206, startPoint y: 177, endPoint x: 1253, endPoint y: 101, distance: 89.4
click at [1253, 101] on div "[STREET_ADDRESS][PERSON_NAME]" at bounding box center [1161, 242] width 735 height 408
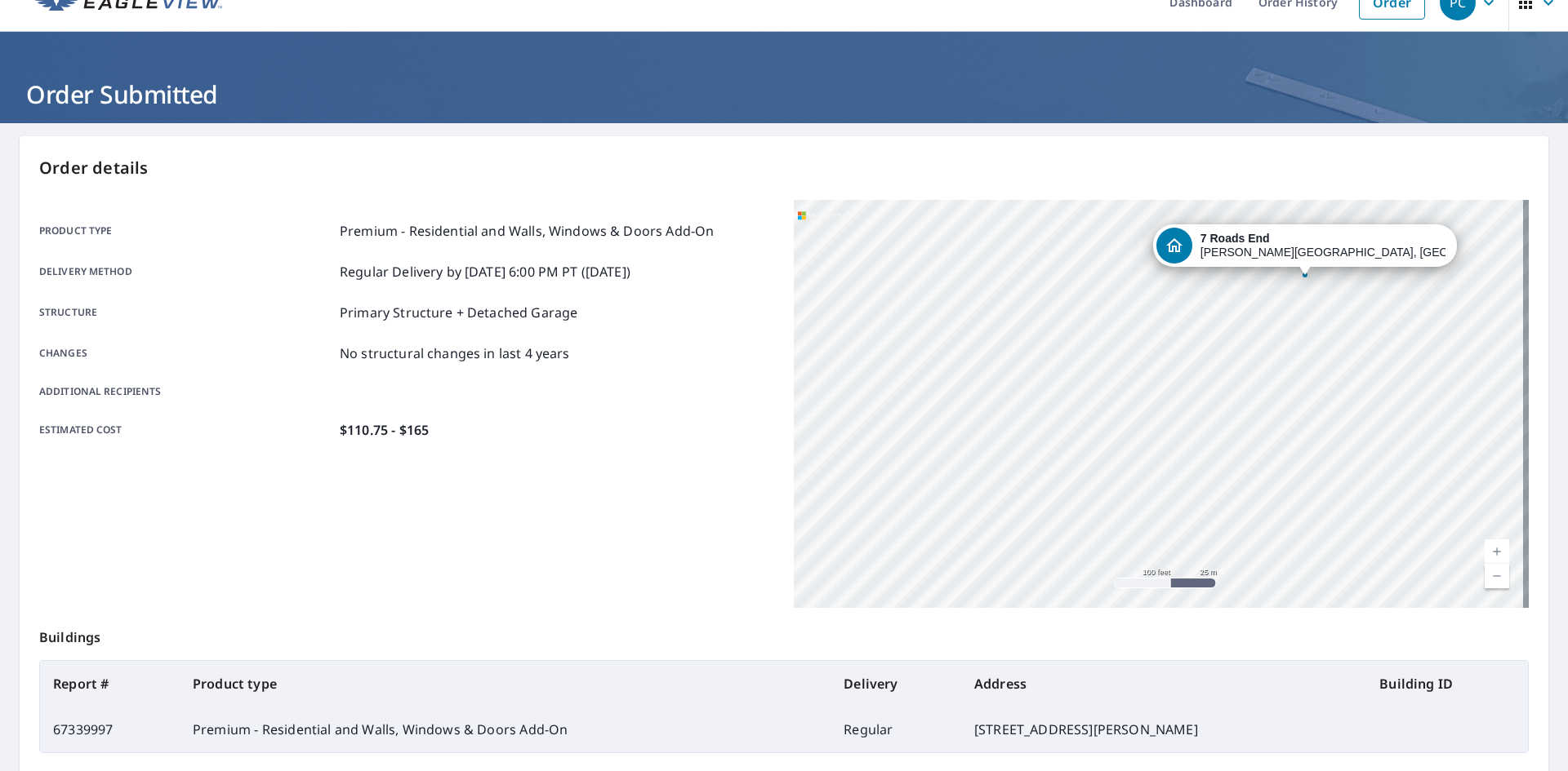
scroll to position [26, 0]
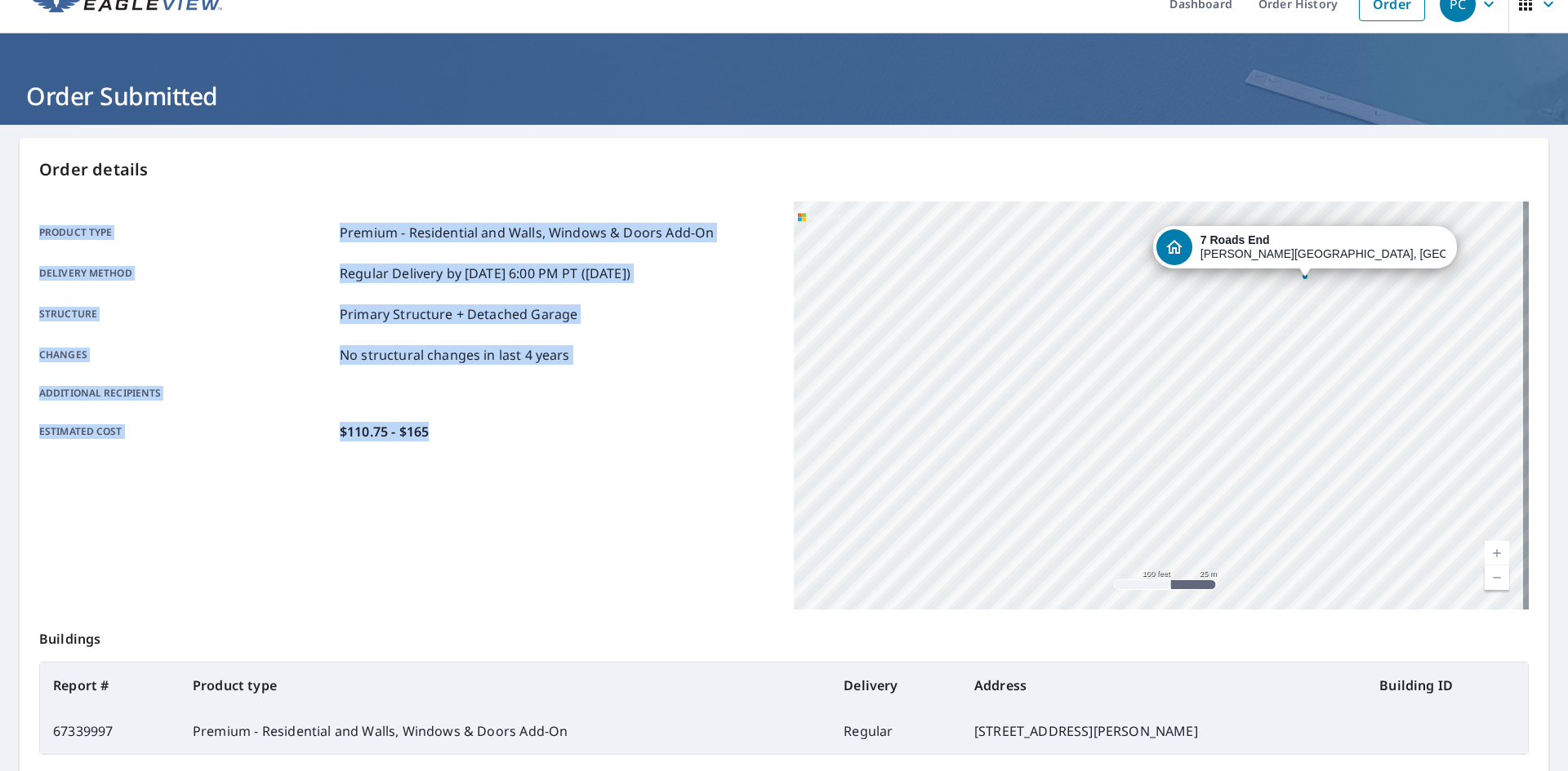
drag, startPoint x: 447, startPoint y: 435, endPoint x: 10, endPoint y: 243, distance: 477.3
click at [10, 243] on main "Order details Product type Premium - Residential and Walls, Windows & Doors Add…" at bounding box center [784, 508] width 1568 height 768
copy div "Product type Premium - Residential and Walls, Windows & Doors Add-On Delivery m…"
